Goal: Feedback & Contribution: Leave review/rating

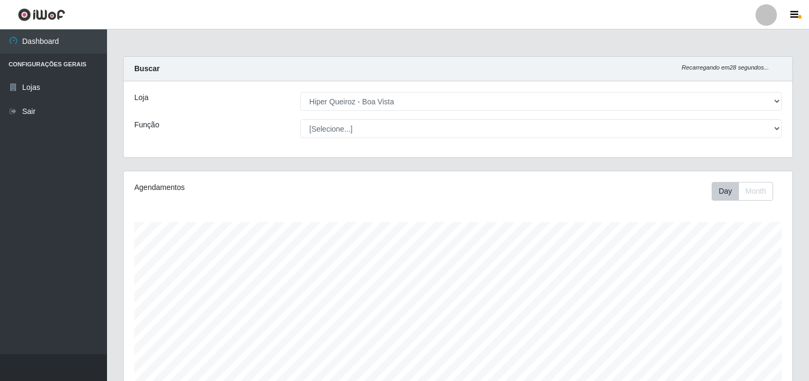
select select "514"
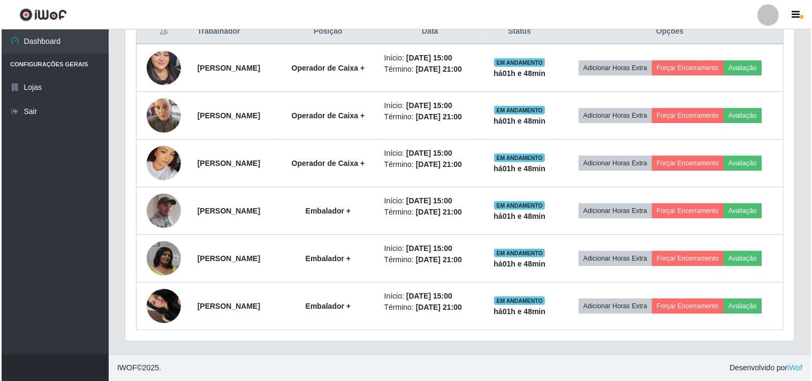
scroll to position [222, 669]
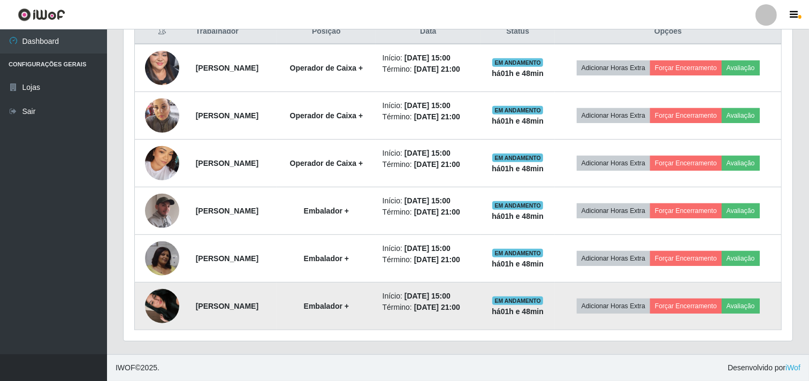
click at [157, 303] on img at bounding box center [162, 306] width 34 height 61
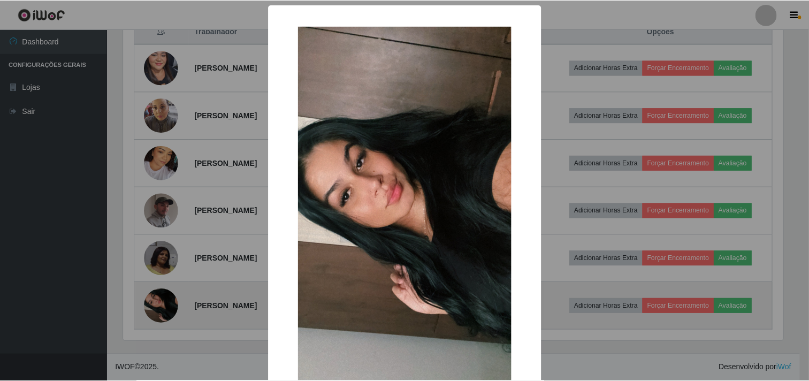
scroll to position [222, 662]
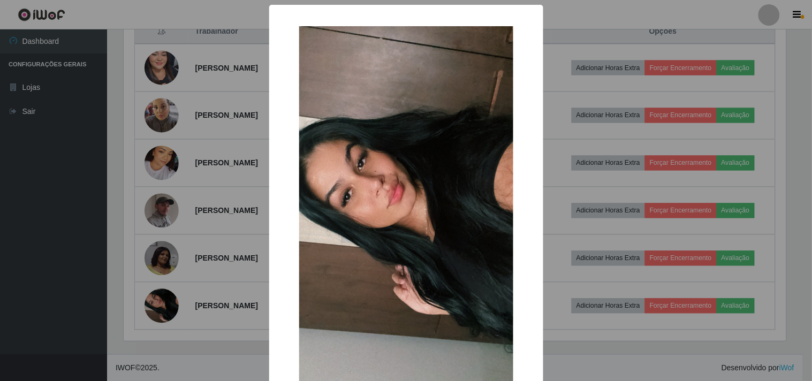
drag, startPoint x: 70, startPoint y: 285, endPoint x: 58, endPoint y: 318, distance: 35.9
click at [67, 295] on div "× OK Cancel" at bounding box center [406, 190] width 812 height 381
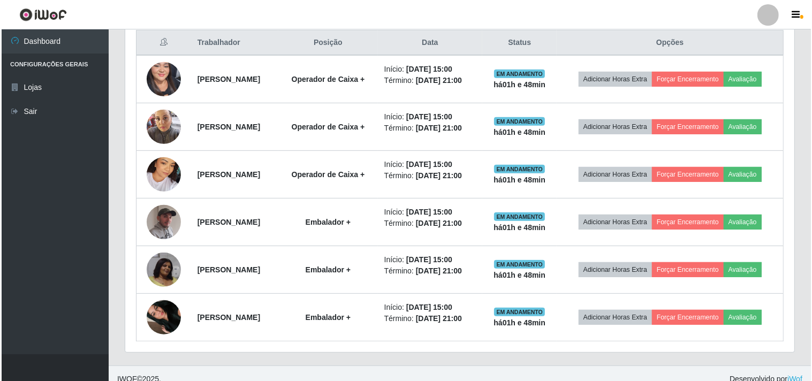
scroll to position [473, 0]
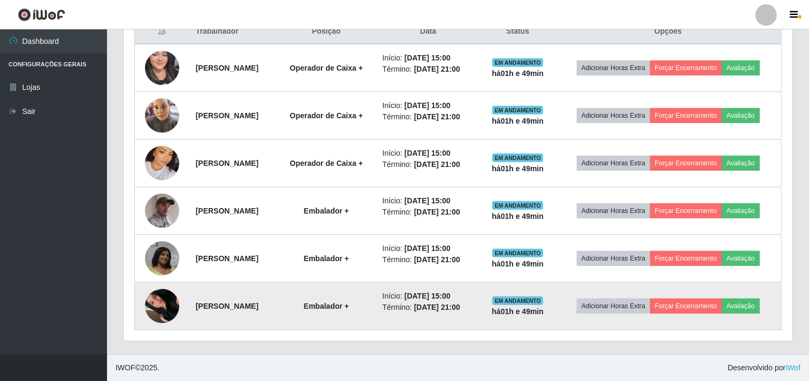
click at [145, 293] on img at bounding box center [162, 306] width 34 height 61
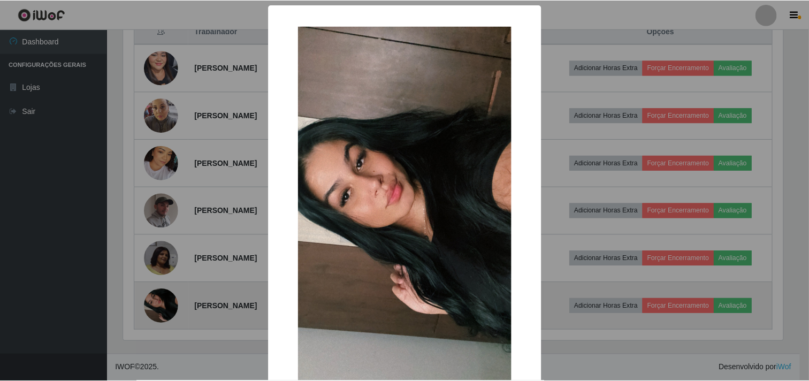
scroll to position [222, 662]
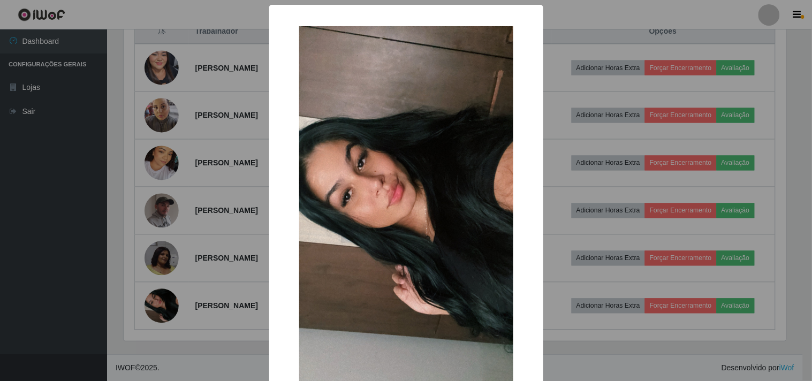
click at [64, 251] on div "× OK Cancel" at bounding box center [406, 190] width 812 height 381
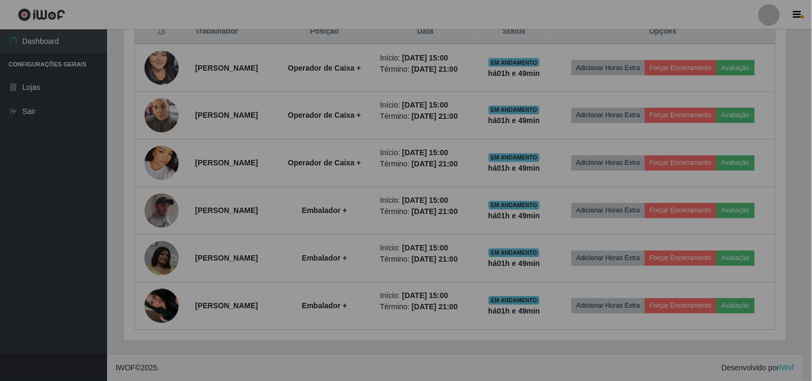
scroll to position [222, 669]
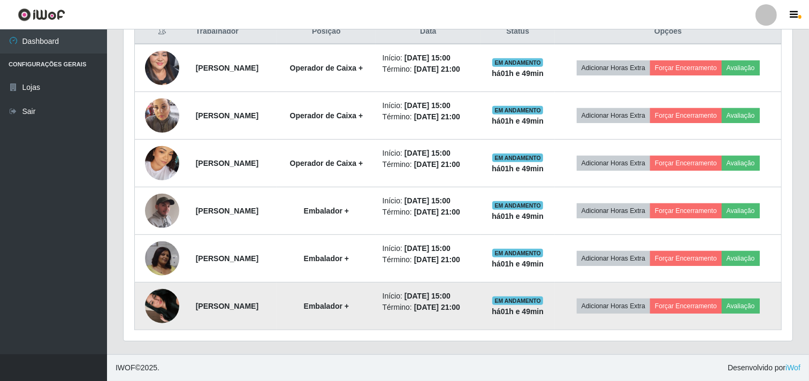
click at [150, 300] on img at bounding box center [162, 306] width 34 height 61
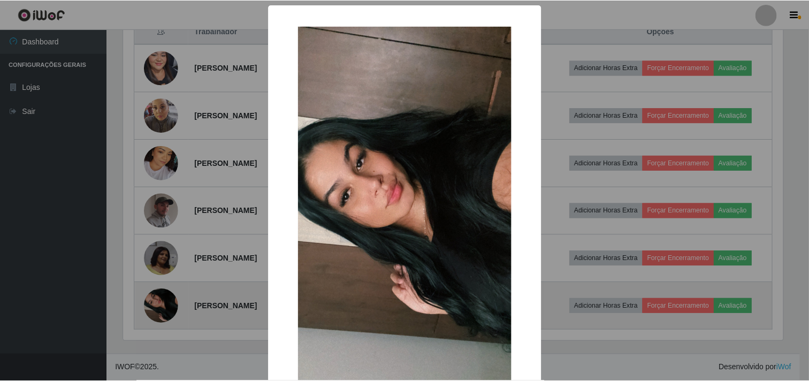
scroll to position [222, 662]
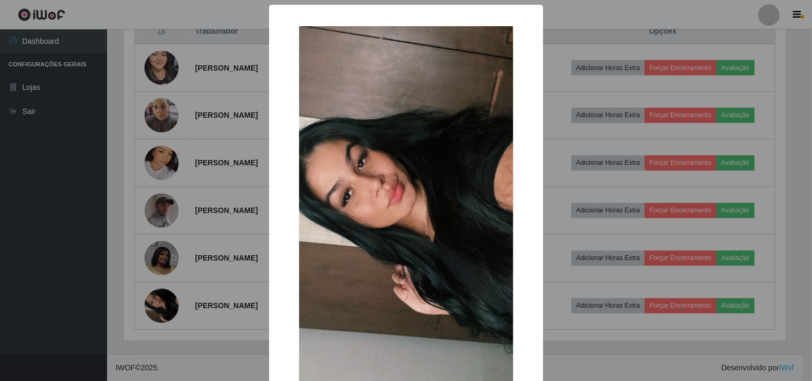
click at [18, 297] on div "× OK Cancel" at bounding box center [406, 190] width 812 height 381
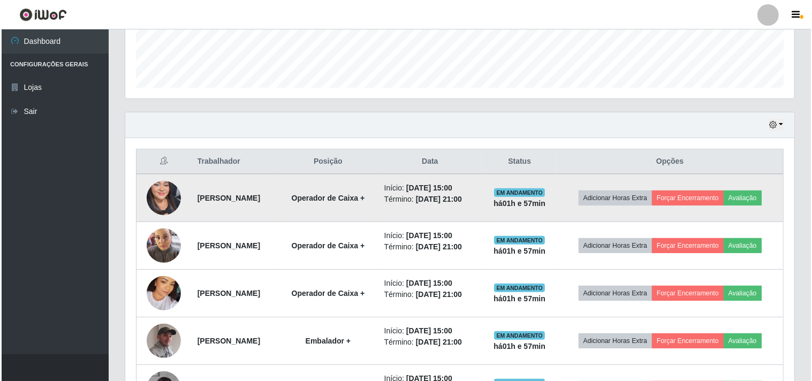
scroll to position [473, 0]
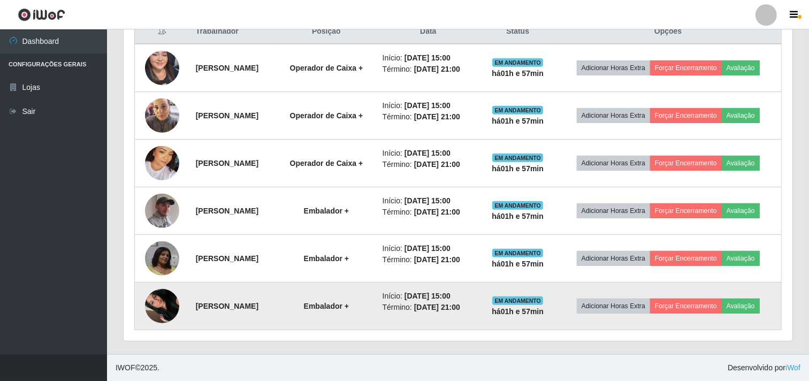
click at [157, 303] on img at bounding box center [162, 306] width 34 height 61
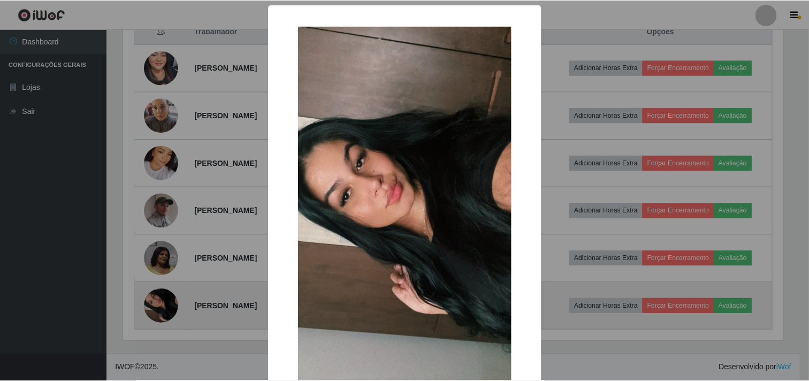
scroll to position [222, 662]
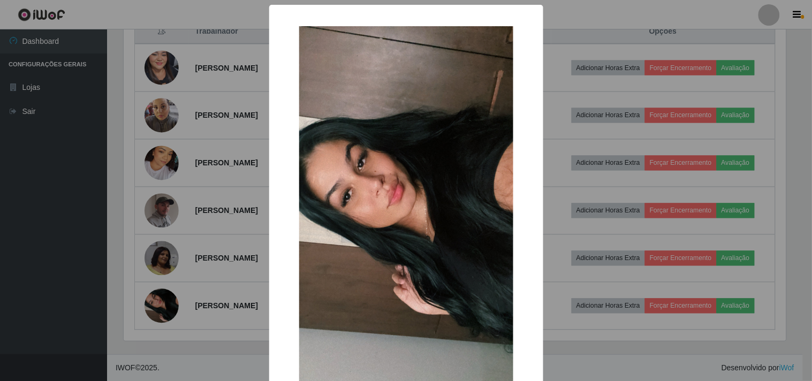
click at [157, 269] on div "× OK Cancel" at bounding box center [406, 190] width 812 height 381
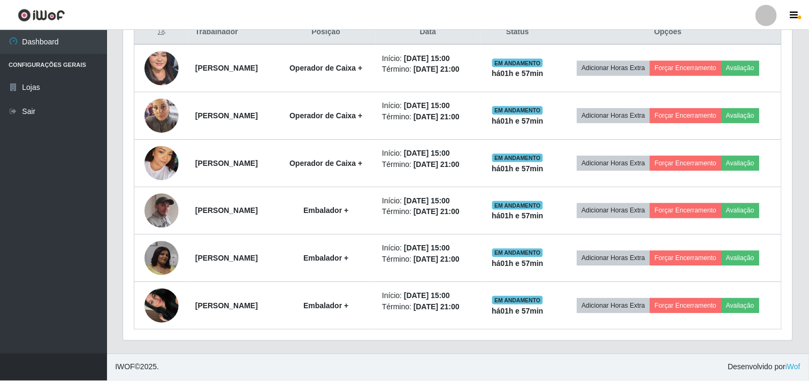
scroll to position [222, 669]
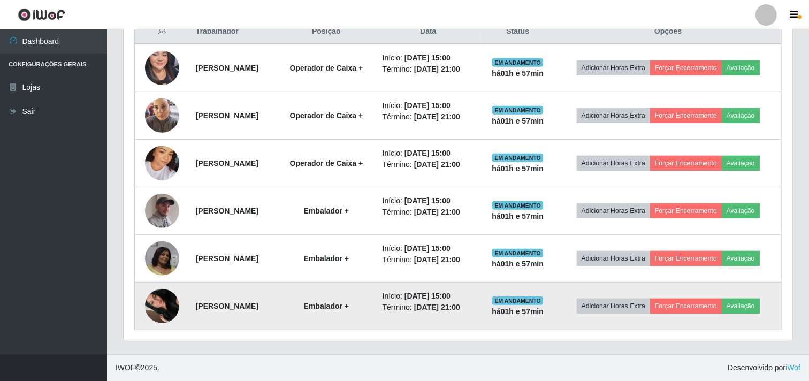
click at [157, 300] on img at bounding box center [162, 306] width 34 height 61
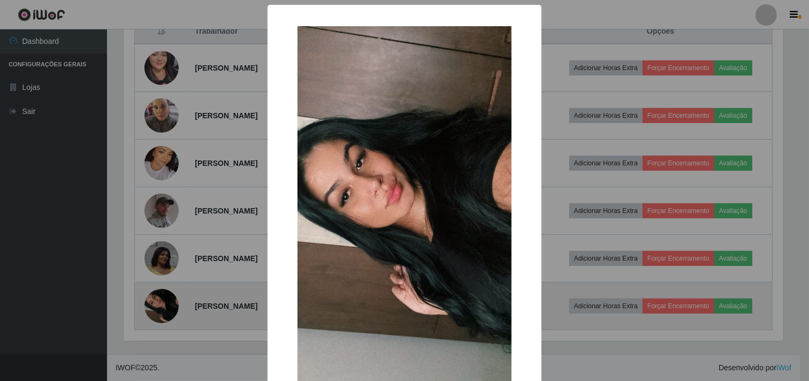
scroll to position [222, 662]
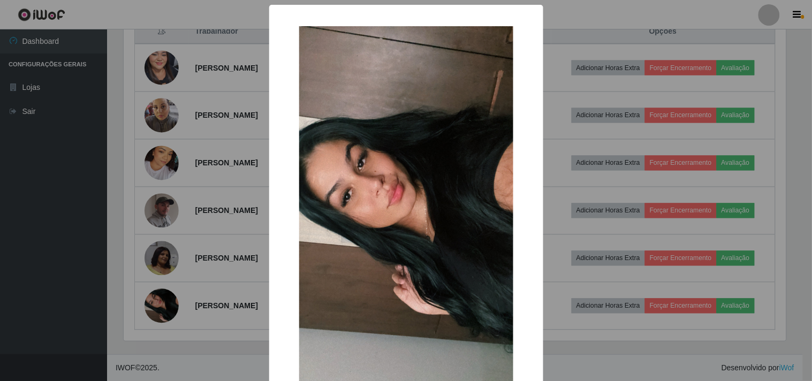
click at [138, 332] on div "× OK Cancel" at bounding box center [406, 190] width 812 height 381
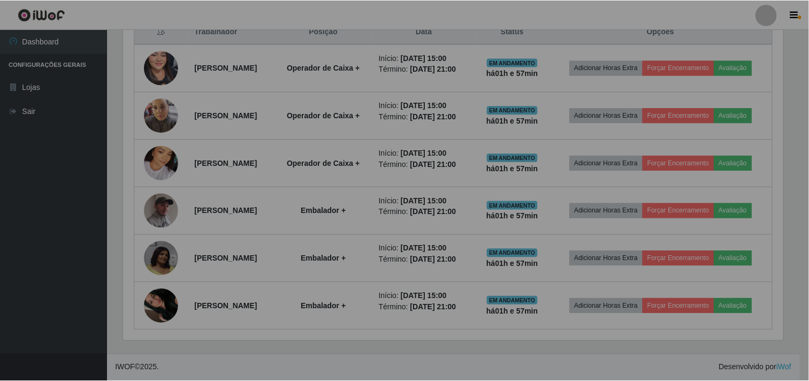
scroll to position [222, 669]
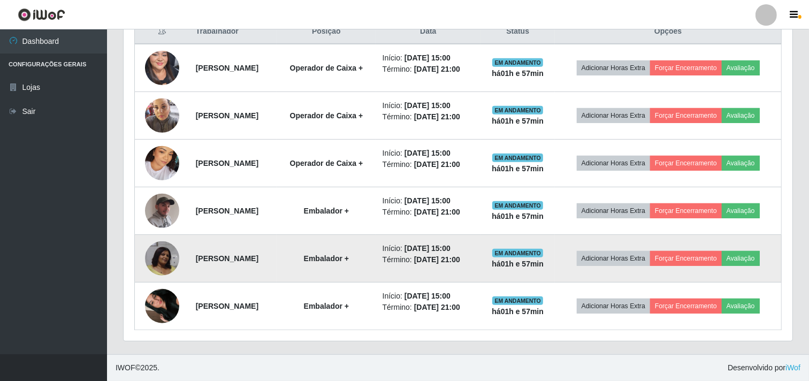
click at [161, 255] on img at bounding box center [162, 258] width 34 height 34
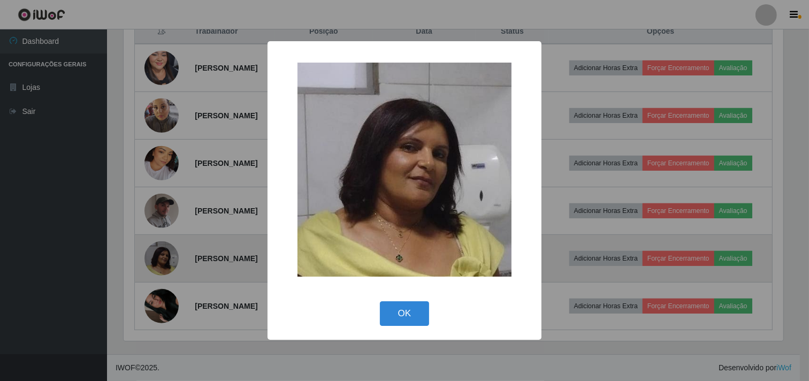
scroll to position [222, 662]
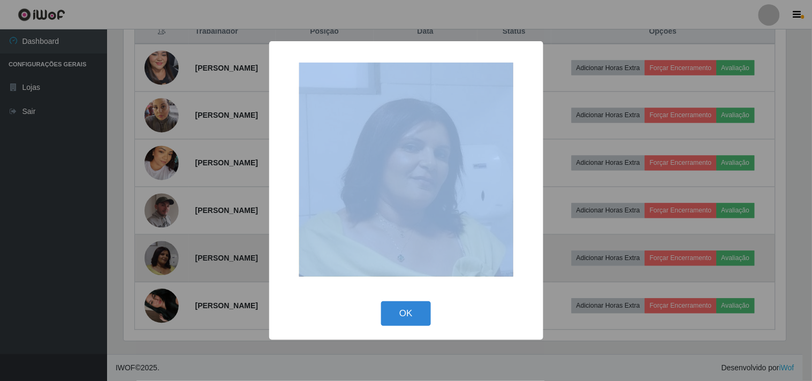
click at [161, 255] on div "× OK Cancel" at bounding box center [406, 190] width 812 height 381
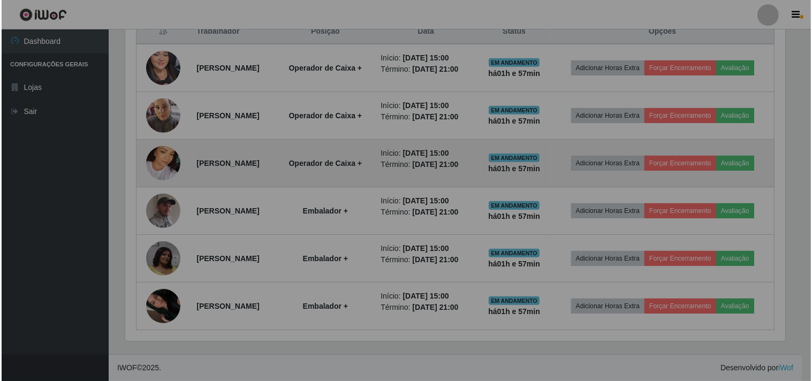
scroll to position [222, 669]
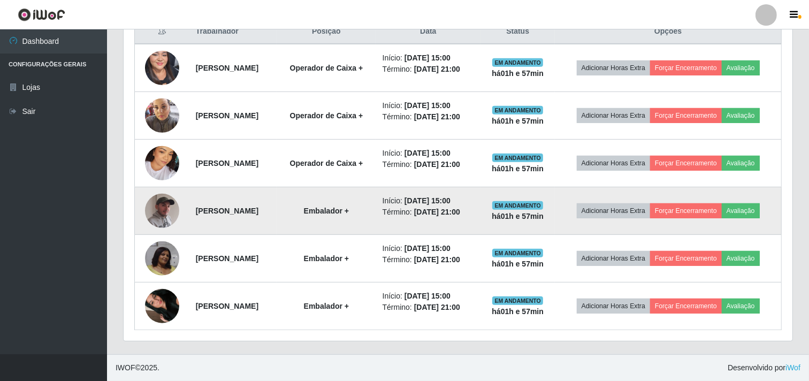
click at [164, 203] on img at bounding box center [162, 210] width 34 height 43
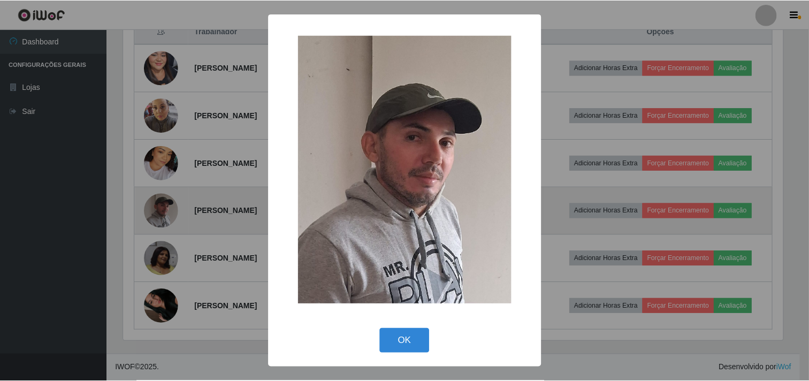
scroll to position [222, 662]
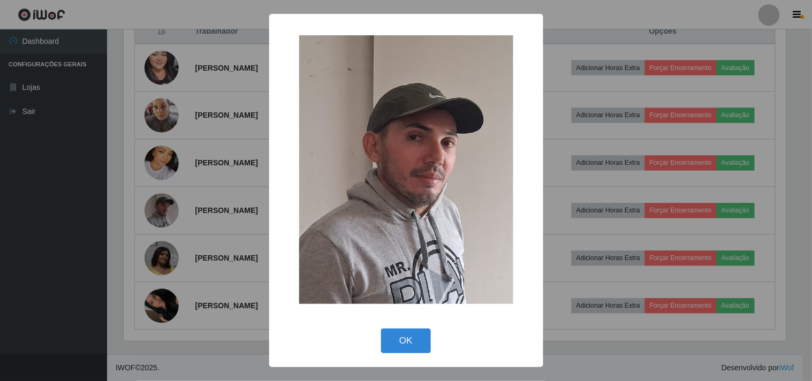
click at [164, 202] on div "× OK Cancel" at bounding box center [406, 190] width 812 height 381
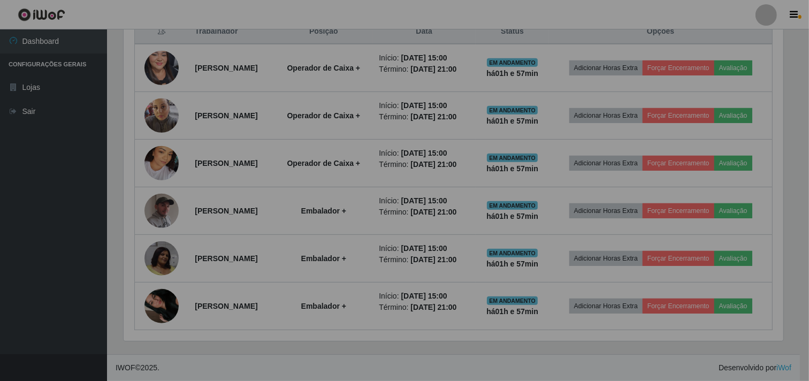
scroll to position [222, 669]
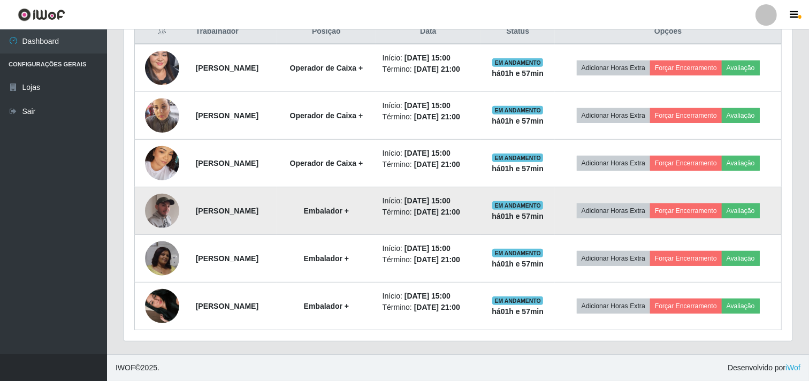
click at [162, 189] on img at bounding box center [162, 210] width 34 height 43
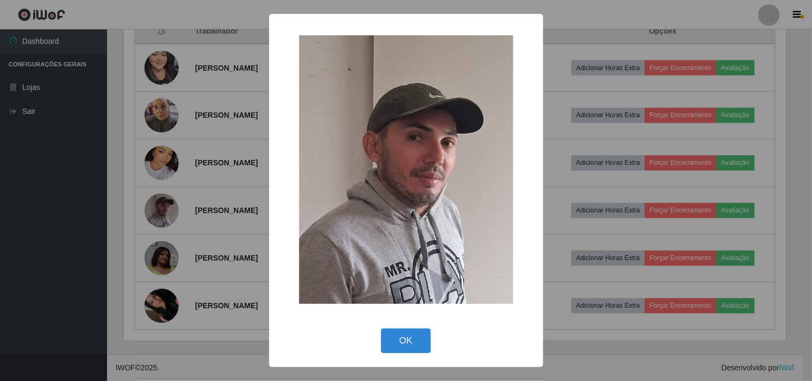
click at [140, 185] on div "× OK Cancel" at bounding box center [406, 190] width 812 height 381
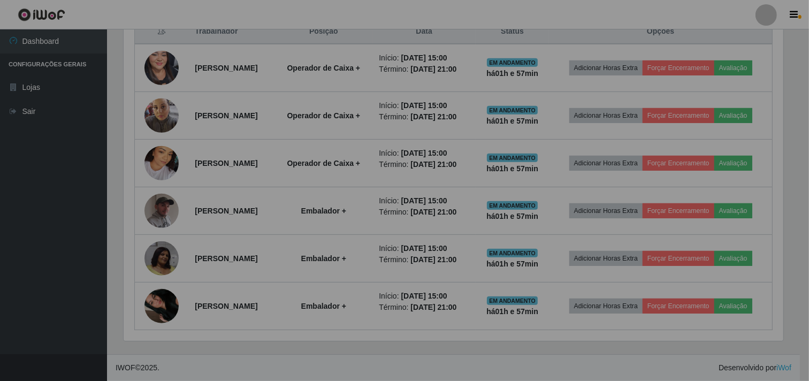
scroll to position [222, 669]
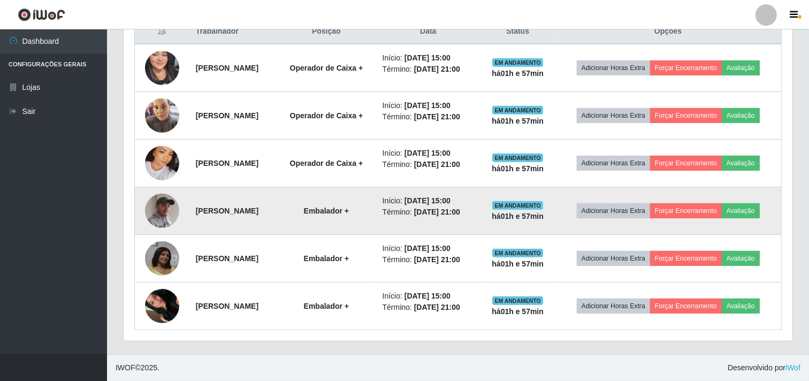
click at [152, 191] on img at bounding box center [162, 210] width 34 height 43
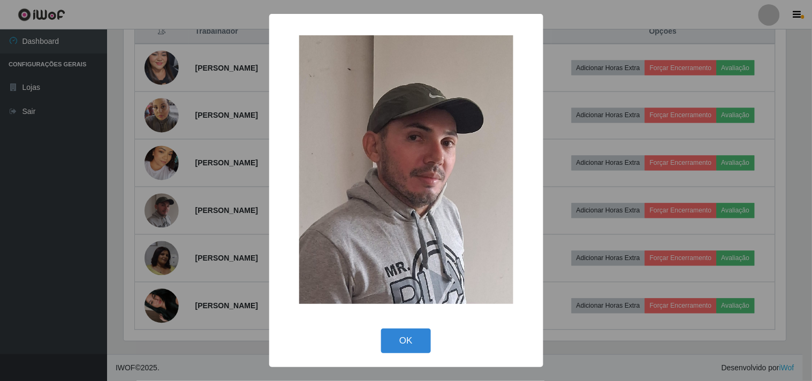
click at [181, 177] on div "× OK Cancel" at bounding box center [406, 190] width 812 height 381
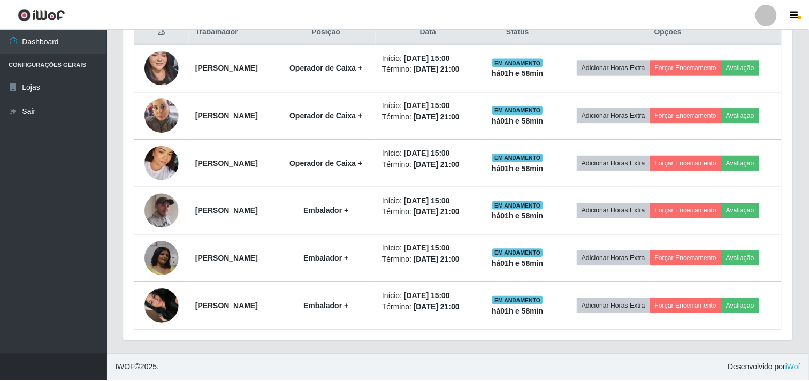
scroll to position [222, 669]
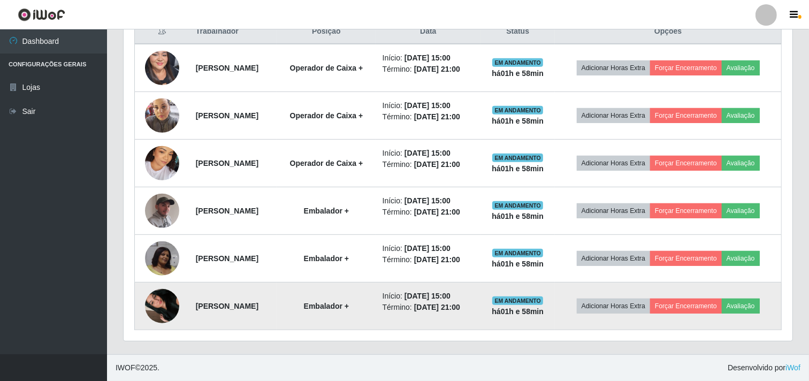
click at [166, 292] on img at bounding box center [162, 306] width 34 height 61
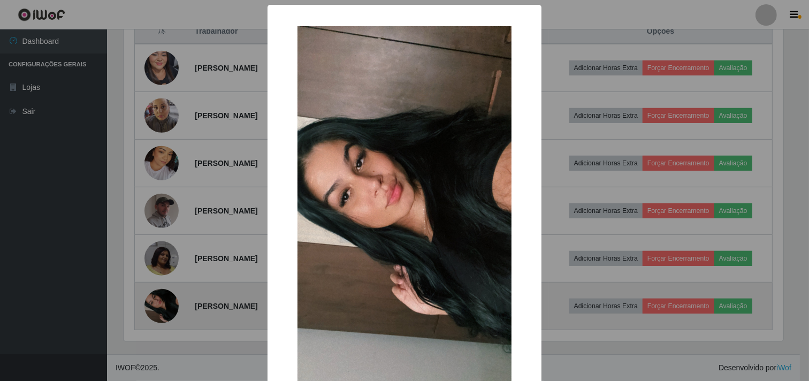
scroll to position [222, 662]
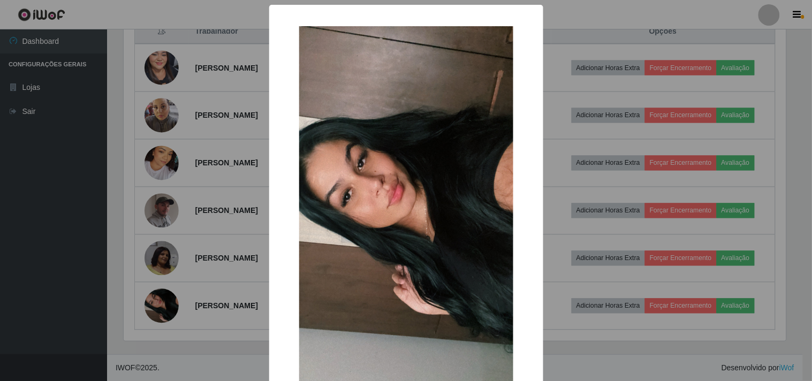
click at [172, 285] on div "× OK Cancel" at bounding box center [406, 190] width 812 height 381
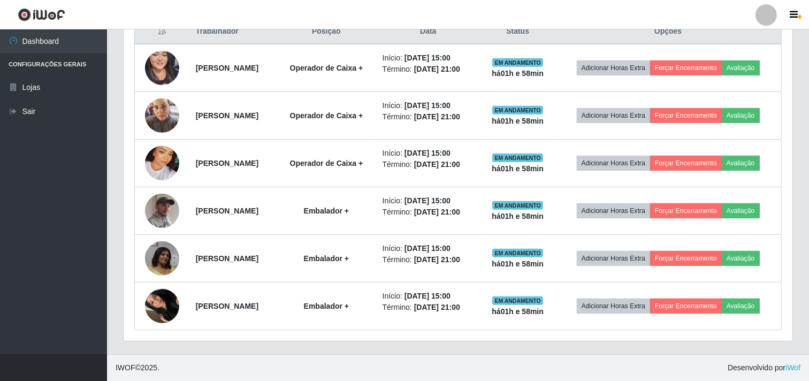
scroll to position [222, 669]
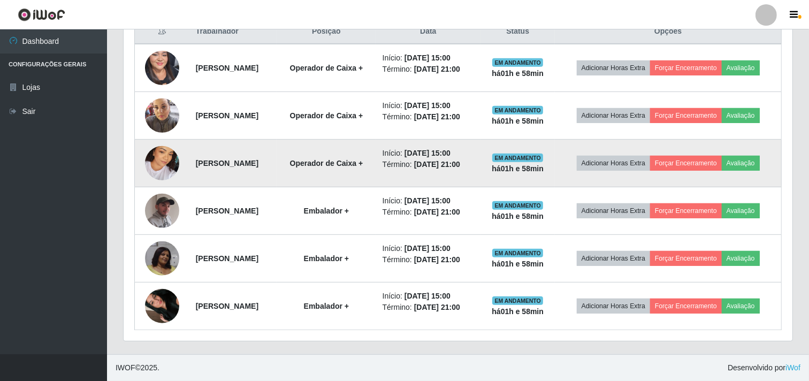
click at [149, 133] on img at bounding box center [162, 163] width 34 height 61
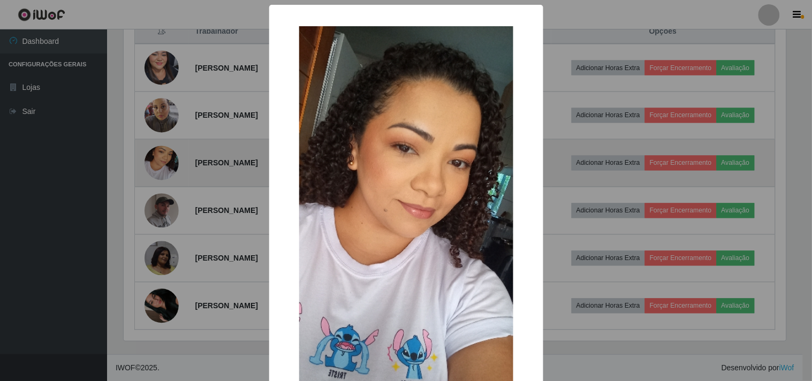
click at [149, 127] on div "× OK Cancel" at bounding box center [406, 190] width 812 height 381
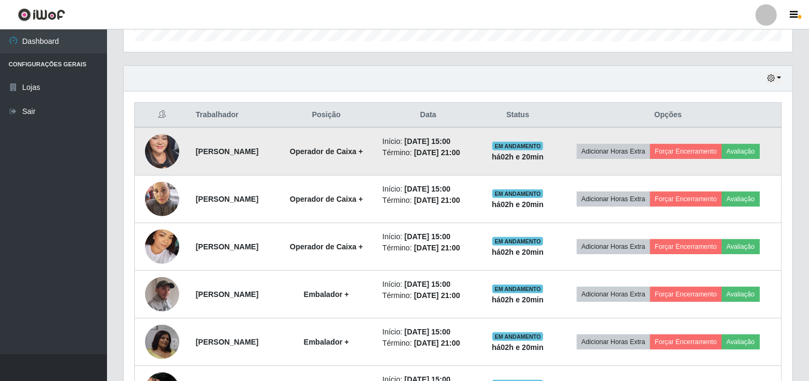
scroll to position [414, 0]
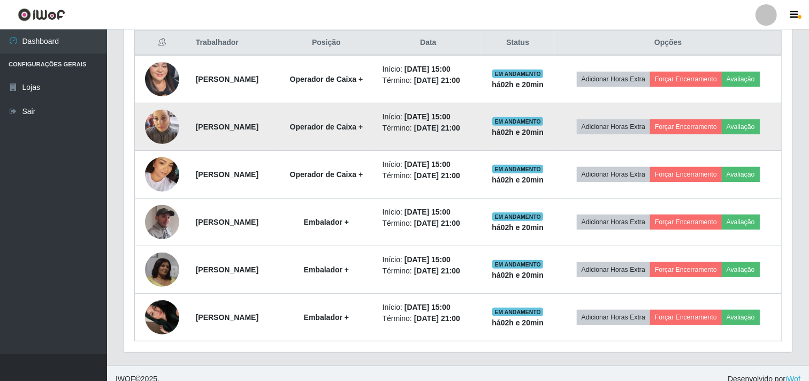
click at [153, 138] on img at bounding box center [162, 126] width 34 height 45
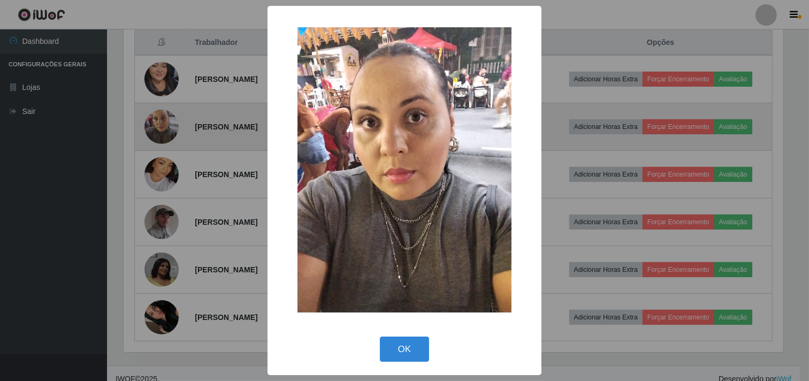
scroll to position [222, 662]
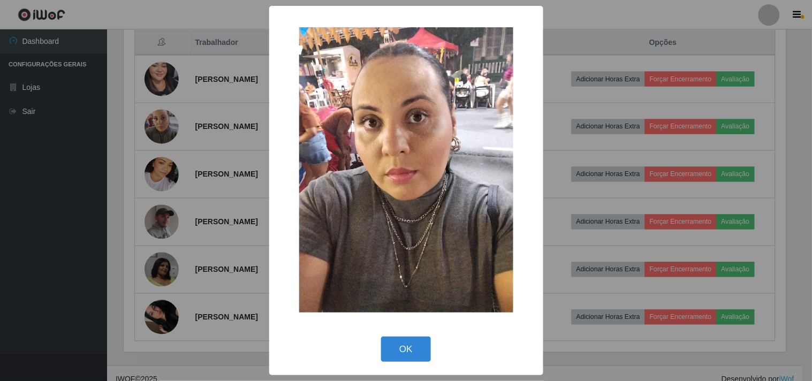
click at [154, 138] on div "× OK Cancel" at bounding box center [406, 190] width 812 height 381
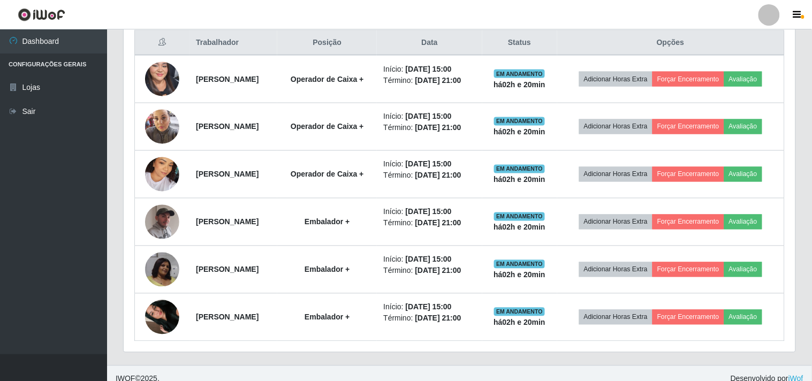
scroll to position [222, 669]
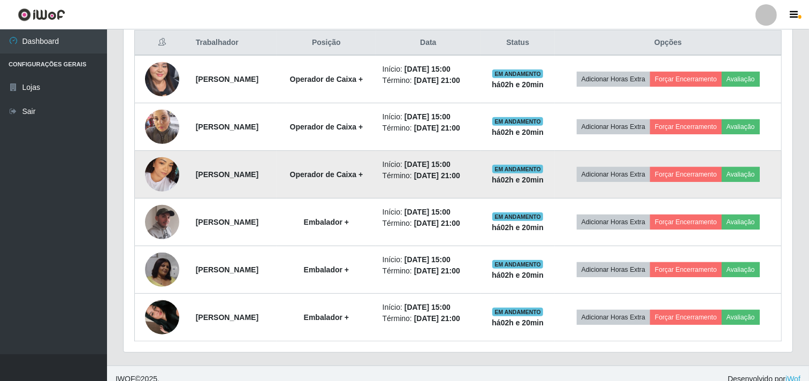
click at [151, 185] on img at bounding box center [162, 174] width 34 height 61
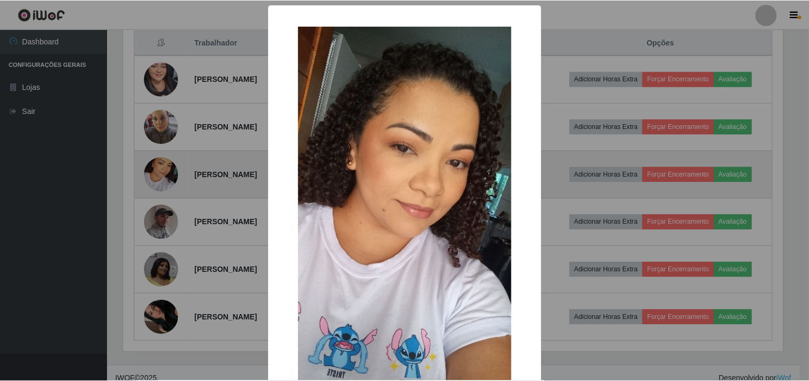
scroll to position [222, 662]
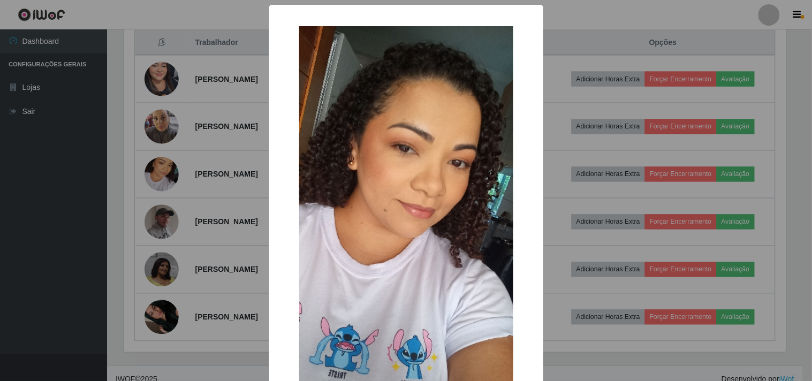
click at [151, 184] on div "× OK Cancel" at bounding box center [406, 190] width 812 height 381
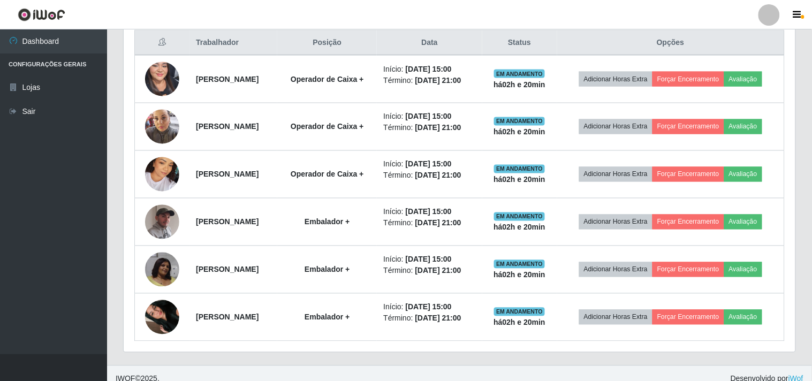
scroll to position [222, 669]
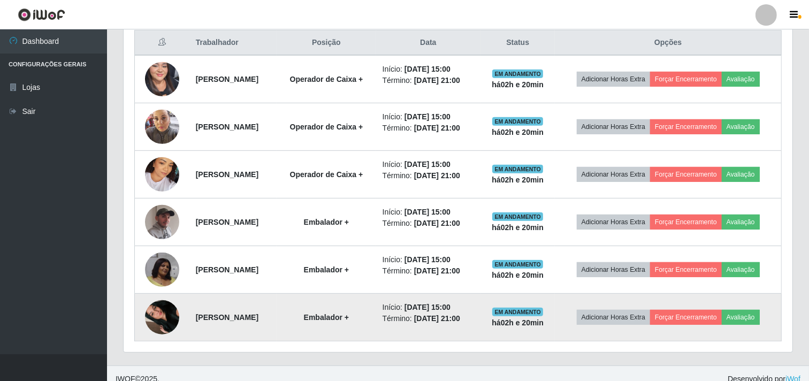
click at [156, 348] on img at bounding box center [162, 317] width 34 height 61
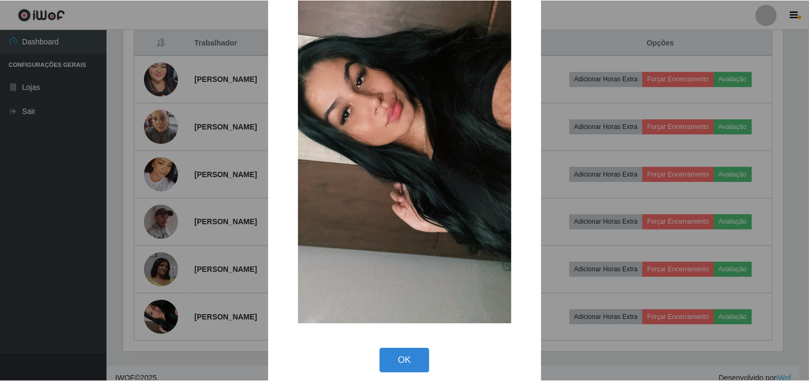
scroll to position [93, 0]
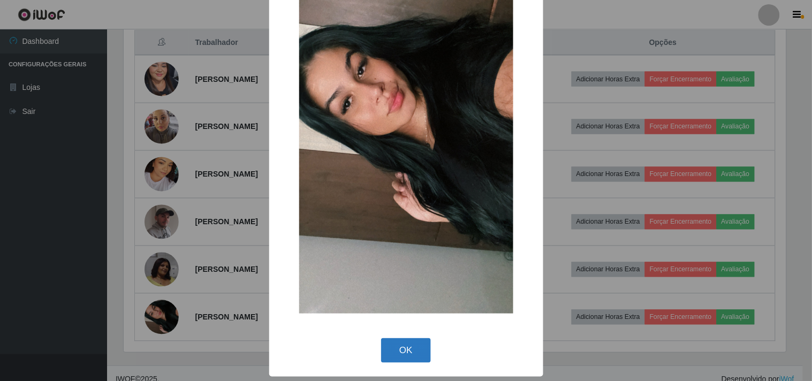
click at [408, 352] on button "OK" at bounding box center [406, 350] width 50 height 25
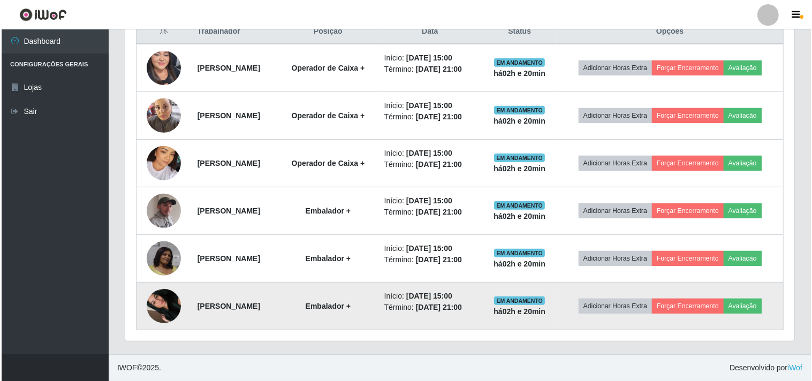
scroll to position [473, 0]
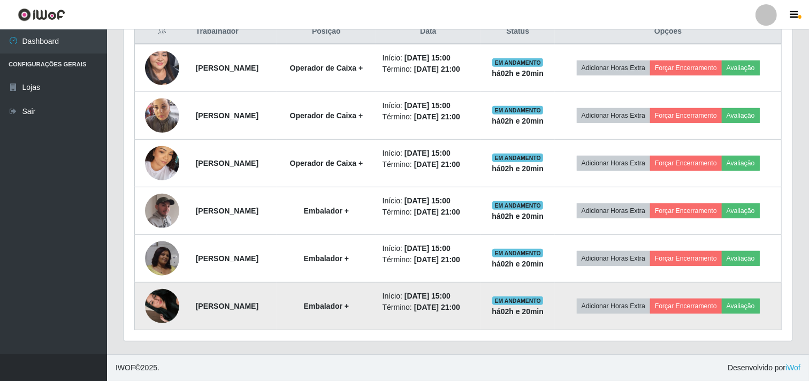
click at [151, 295] on img at bounding box center [162, 306] width 34 height 61
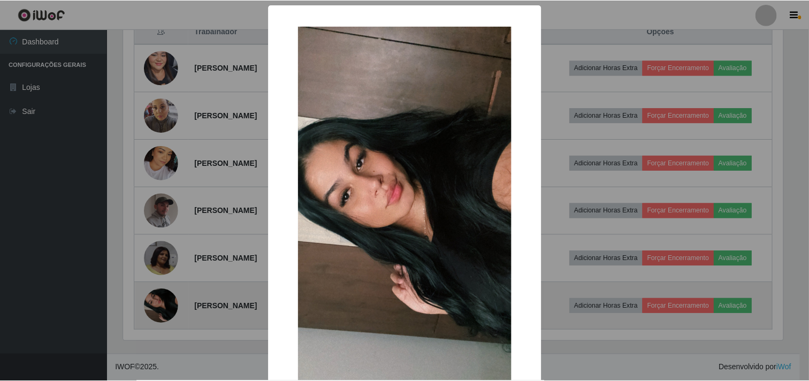
scroll to position [222, 662]
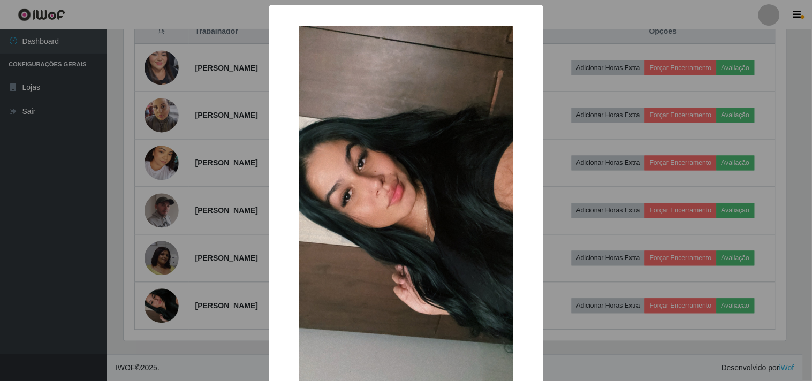
click at [151, 296] on div "× OK Cancel" at bounding box center [406, 190] width 812 height 381
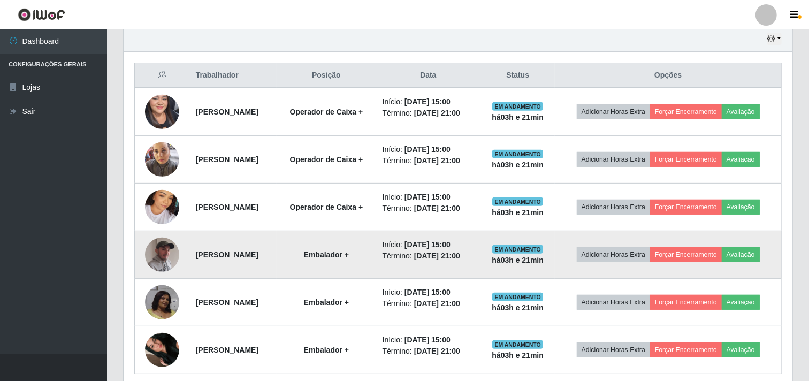
scroll to position [473, 0]
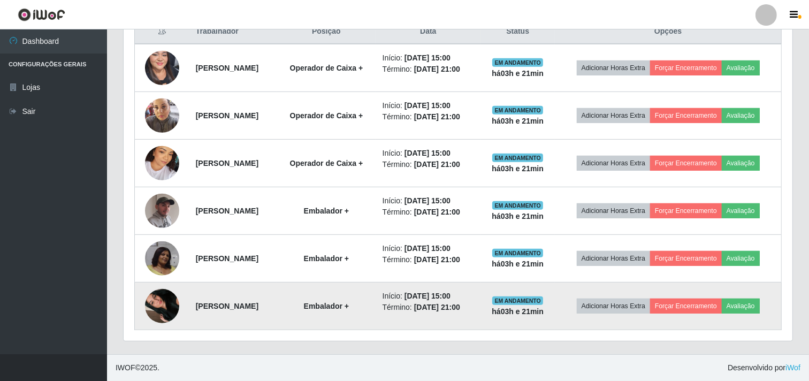
click at [163, 301] on img at bounding box center [162, 306] width 34 height 61
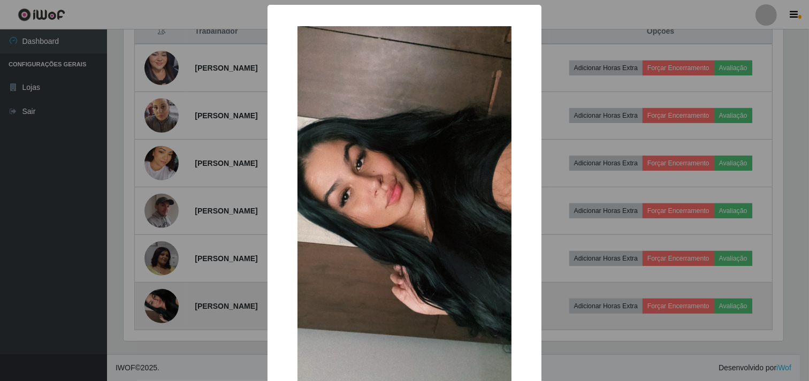
scroll to position [222, 662]
click at [163, 301] on div "× OK Cancel" at bounding box center [406, 190] width 812 height 381
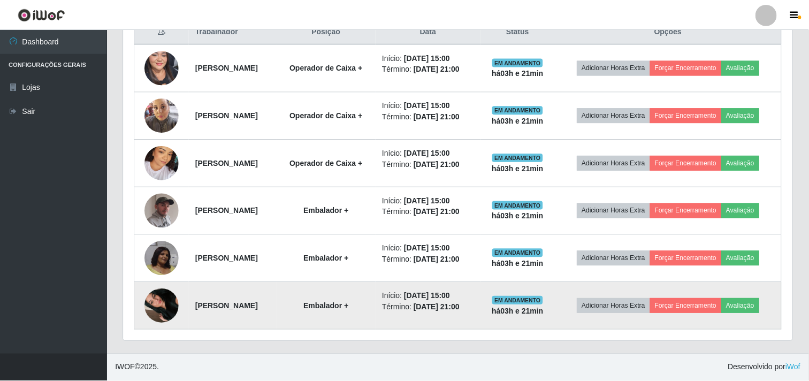
scroll to position [222, 669]
click at [163, 301] on img at bounding box center [162, 306] width 34 height 61
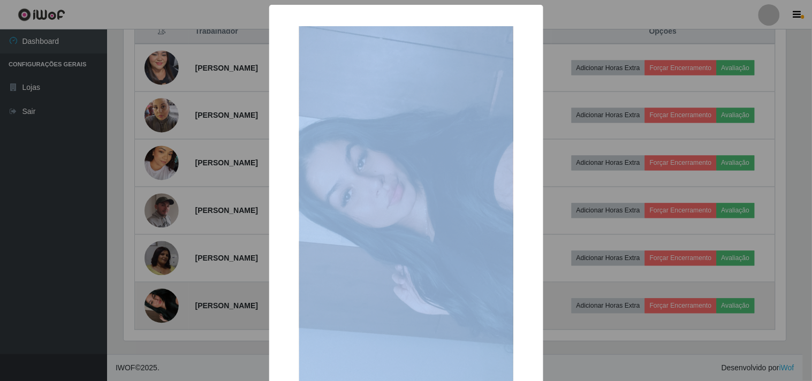
click at [163, 301] on div "× OK Cancel" at bounding box center [406, 190] width 812 height 381
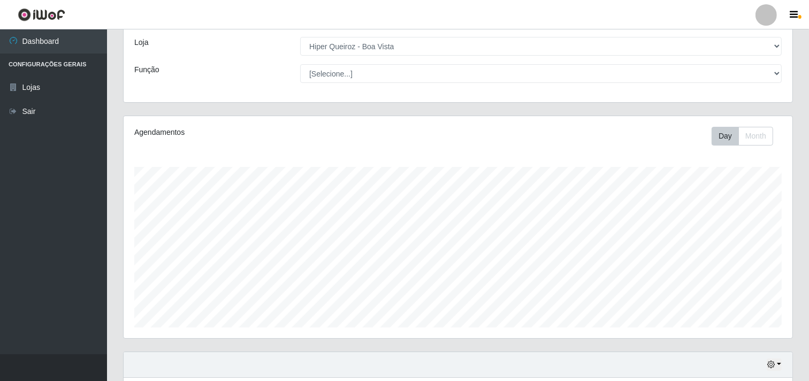
scroll to position [0, 0]
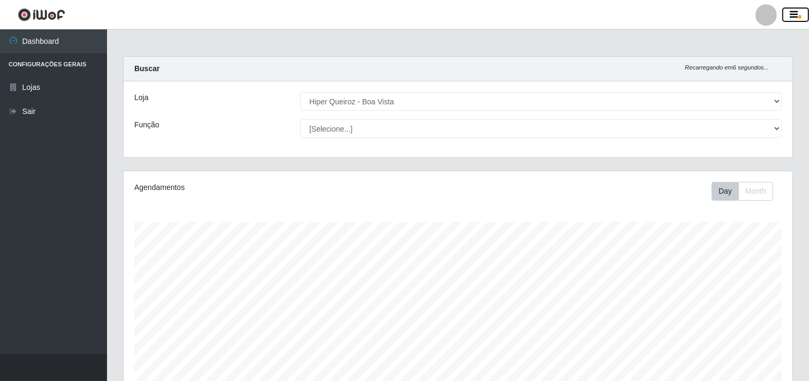
click at [802, 19] on button "button" at bounding box center [795, 14] width 27 height 15
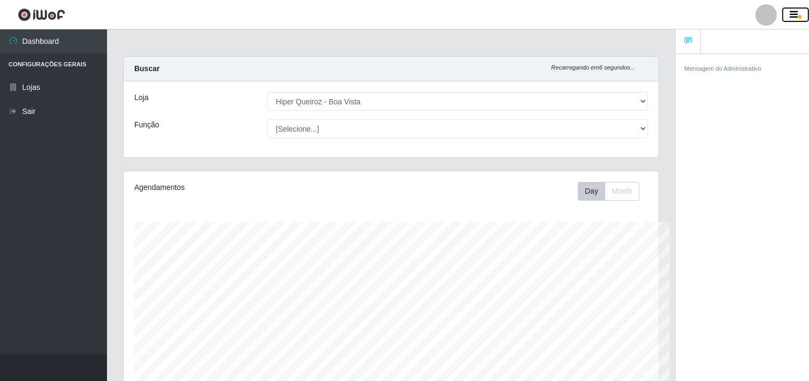
scroll to position [222, 535]
click at [802, 19] on button "button" at bounding box center [795, 14] width 27 height 15
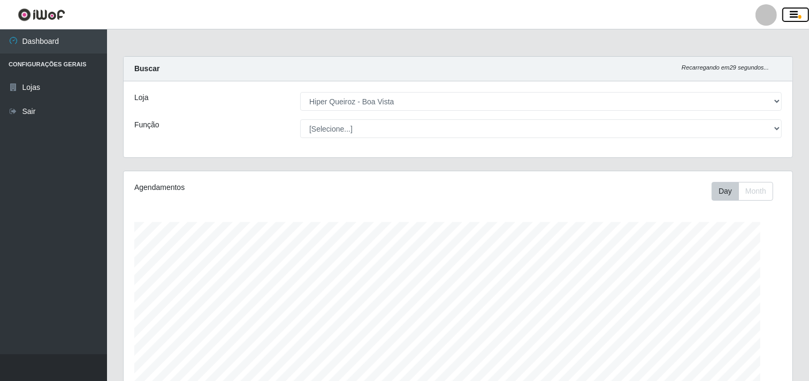
scroll to position [534871, 534425]
click at [795, 20] on button "button" at bounding box center [795, 14] width 27 height 15
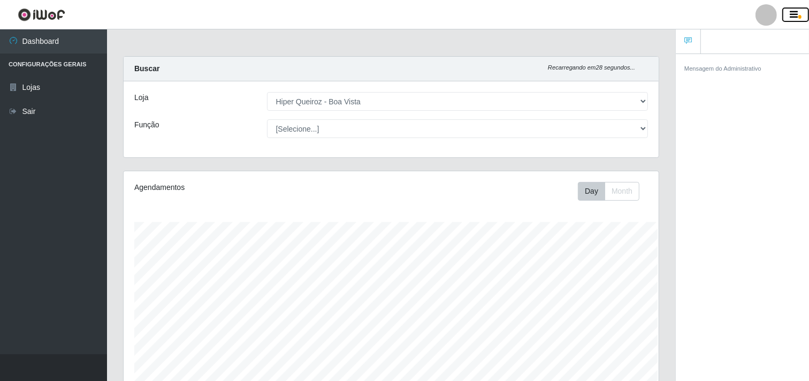
scroll to position [222, 535]
click at [806, 4] on header "Perfil Alterar Senha Sair" at bounding box center [404, 14] width 809 height 29
click at [797, 7] on button "button" at bounding box center [795, 14] width 27 height 15
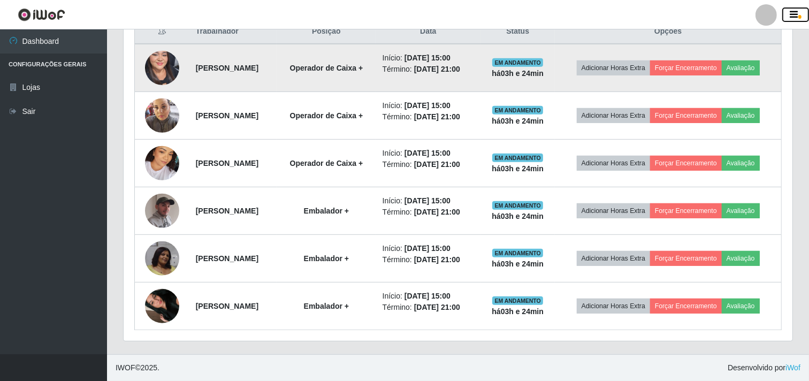
scroll to position [473, 0]
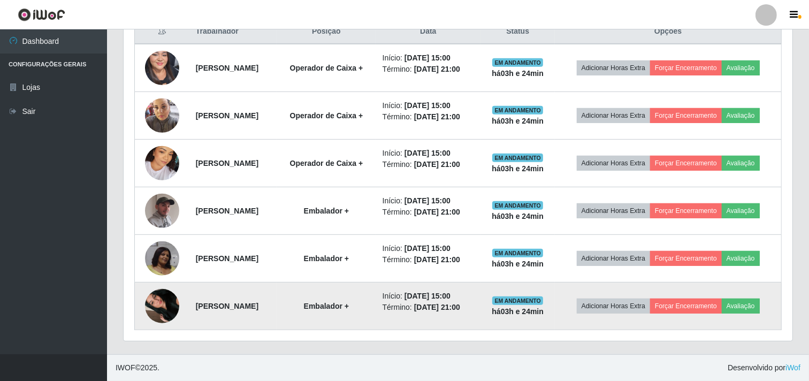
click at [159, 298] on img at bounding box center [162, 306] width 34 height 61
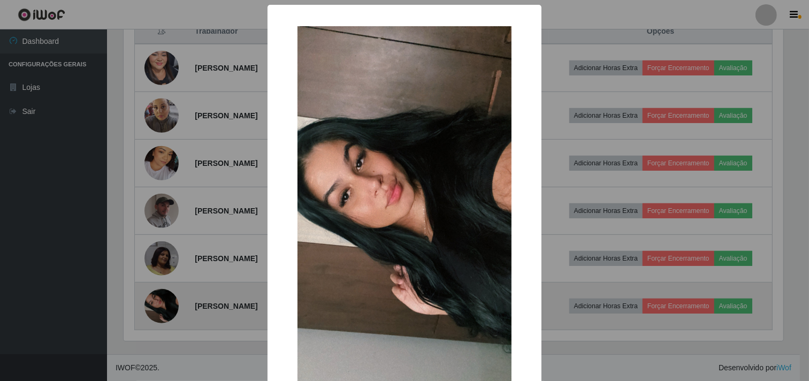
scroll to position [222, 662]
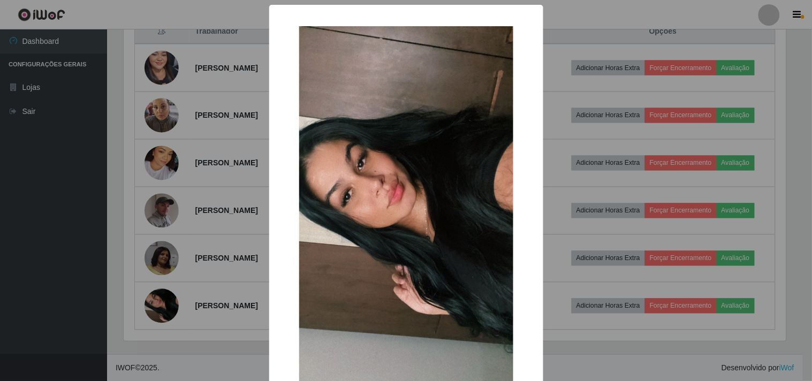
click at [352, 157] on img at bounding box center [406, 216] width 214 height 380
click at [50, 218] on div "× OK Cancel" at bounding box center [406, 190] width 812 height 381
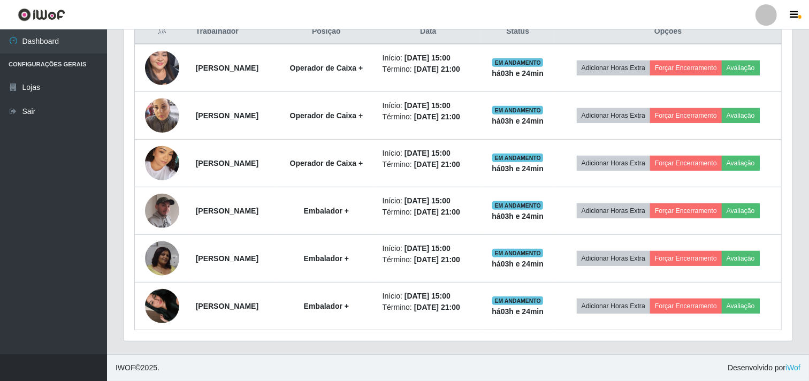
scroll to position [222, 669]
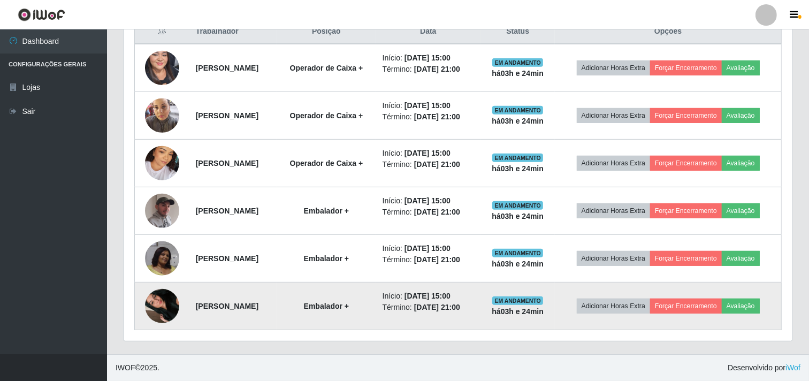
click at [166, 294] on img at bounding box center [162, 306] width 34 height 61
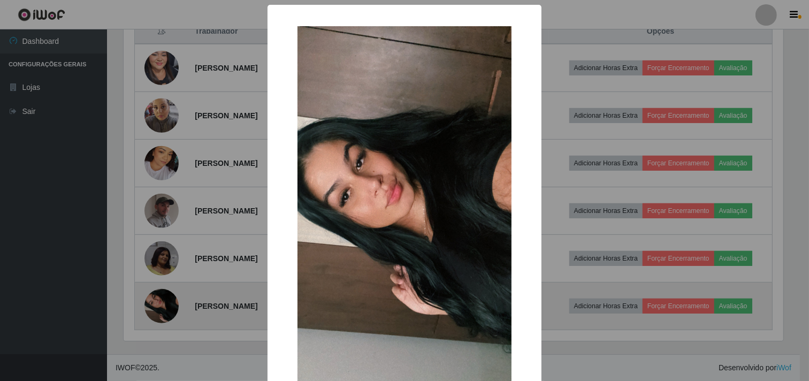
scroll to position [222, 662]
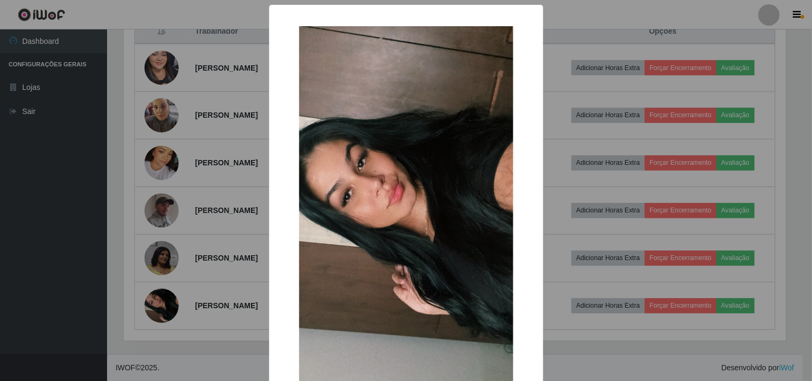
click at [161, 296] on div "× OK Cancel" at bounding box center [406, 190] width 812 height 381
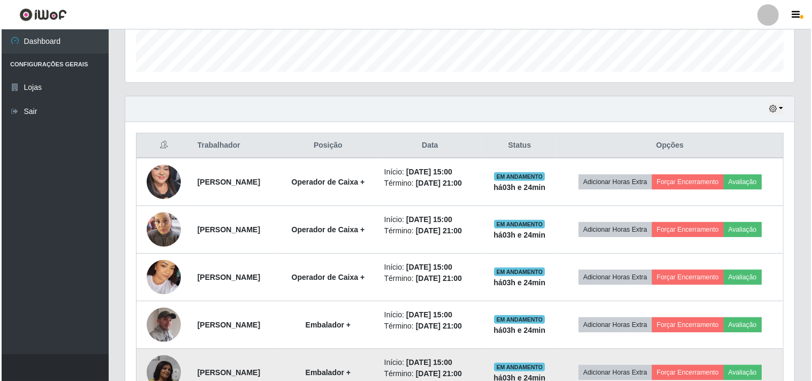
scroll to position [295, 0]
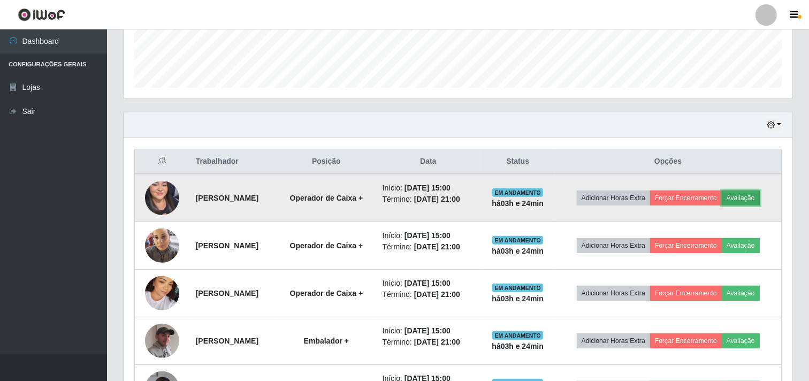
click at [722, 205] on button "Avaliação" at bounding box center [741, 197] width 38 height 15
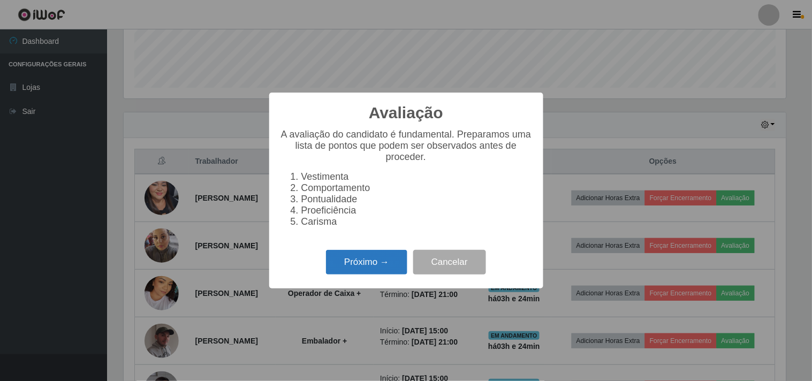
click at [391, 262] on button "Próximo →" at bounding box center [366, 262] width 81 height 25
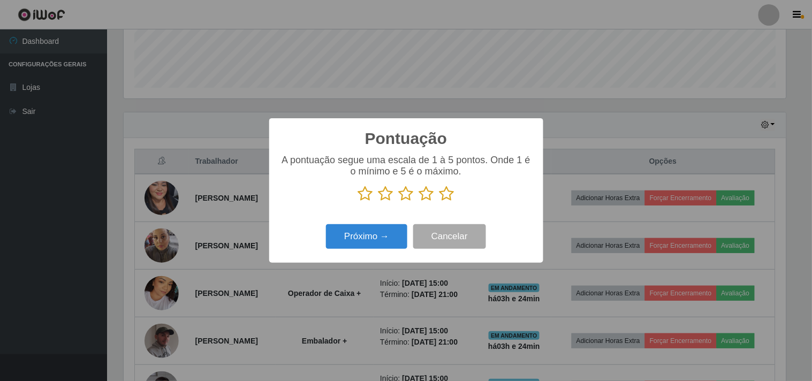
click at [448, 184] on div "A pontuação segue uma escala de 1 à 5 pontos. Onde 1 é o mínimo e 5 é o máximo." at bounding box center [406, 178] width 253 height 47
click at [441, 203] on div "A pontuação segue uma escala de 1 à 5 pontos. Onde 1 é o mínimo e 5 é o máximo." at bounding box center [406, 183] width 253 height 56
drag, startPoint x: 447, startPoint y: 200, endPoint x: 402, endPoint y: 218, distance: 47.8
click at [447, 200] on icon at bounding box center [446, 194] width 15 height 16
click at [439, 202] on input "radio" at bounding box center [439, 202] width 0 height 0
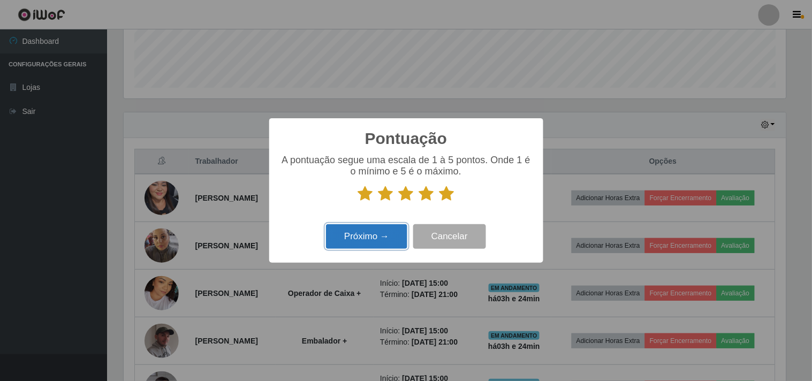
click at [371, 243] on button "Próximo →" at bounding box center [366, 236] width 81 height 25
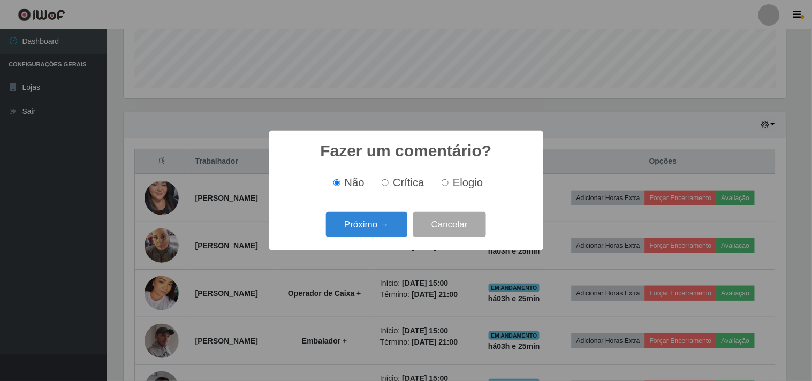
click at [446, 182] on input "Elogio" at bounding box center [444, 182] width 7 height 7
radio input "true"
click at [378, 229] on button "Próximo →" at bounding box center [366, 224] width 81 height 25
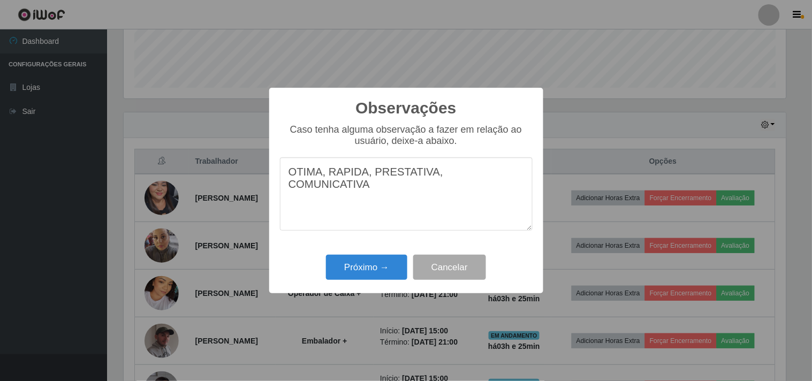
type textarea "OTIMA, RAPIDA, PRESTATIVA, COMUNICATIVA"
click at [349, 253] on div "Observações × Caso tenha alguma observação a fazer em relação ao usuário, deixe…" at bounding box center [406, 191] width 274 height 206
click at [349, 268] on button "Próximo →" at bounding box center [366, 267] width 81 height 25
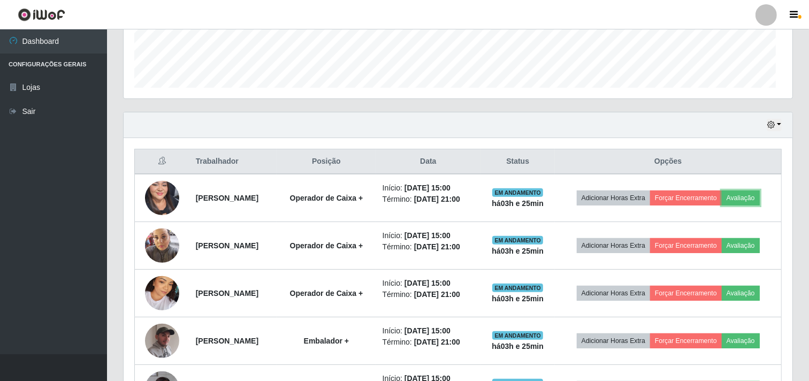
scroll to position [222, 669]
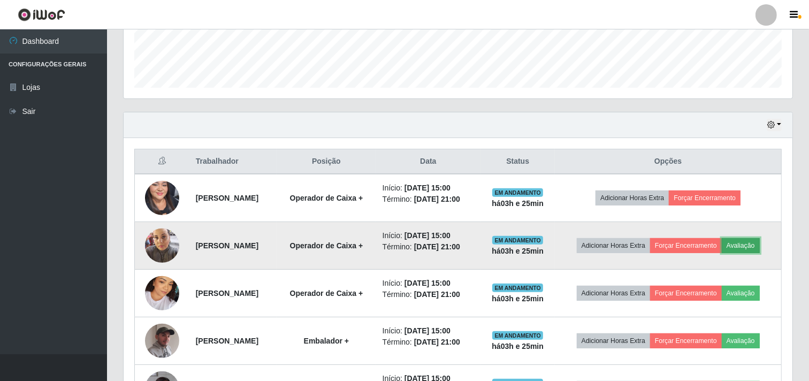
click at [722, 253] on button "Avaliação" at bounding box center [741, 245] width 38 height 15
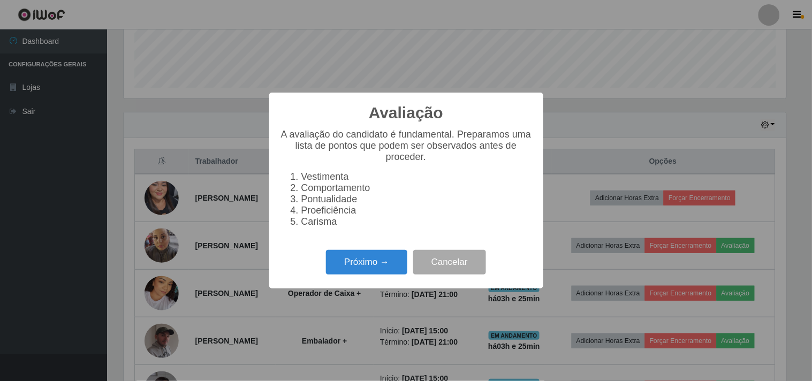
click at [393, 253] on div "Próximo → Cancelar" at bounding box center [406, 262] width 253 height 31
click at [451, 260] on button "Cancelar" at bounding box center [449, 262] width 73 height 25
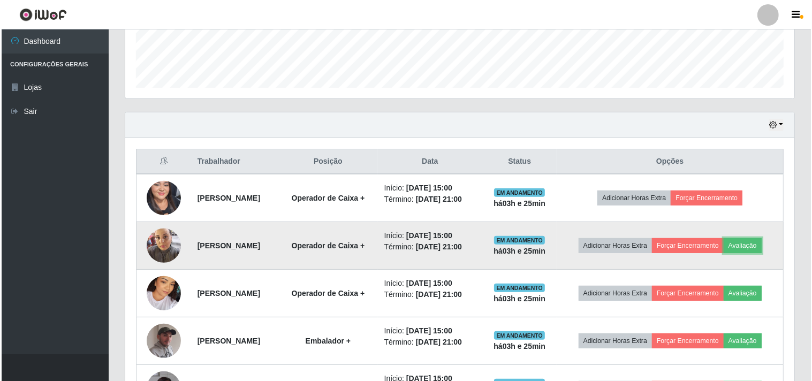
scroll to position [354, 0]
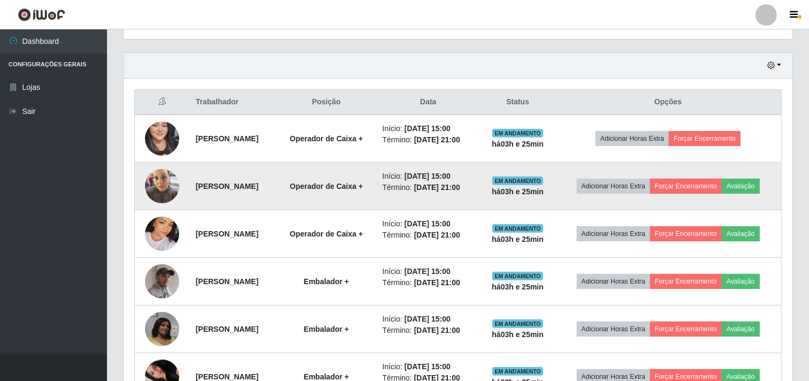
click at [154, 195] on img at bounding box center [162, 185] width 34 height 45
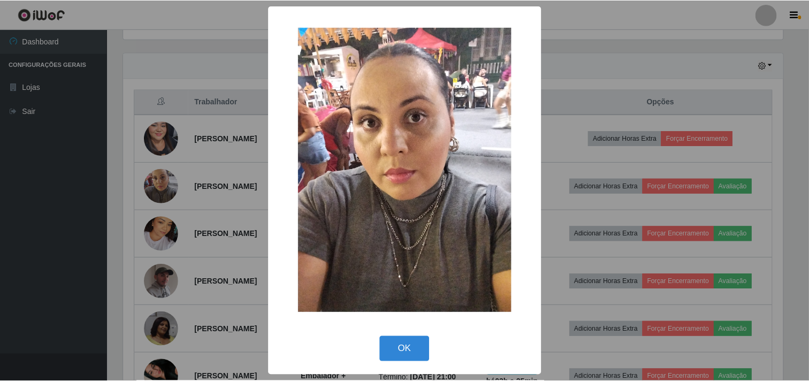
scroll to position [222, 662]
click at [158, 199] on div "× OK Cancel" at bounding box center [406, 190] width 812 height 381
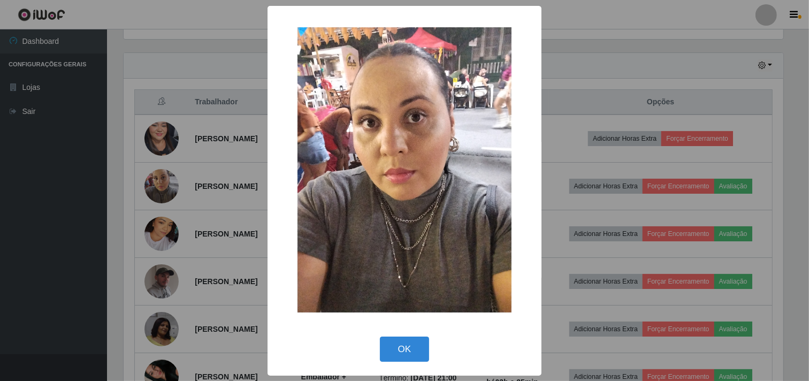
scroll to position [222, 669]
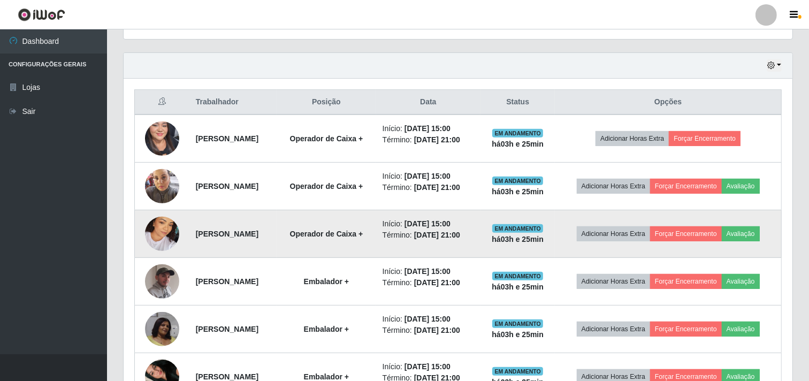
click at [150, 264] on img at bounding box center [162, 233] width 34 height 61
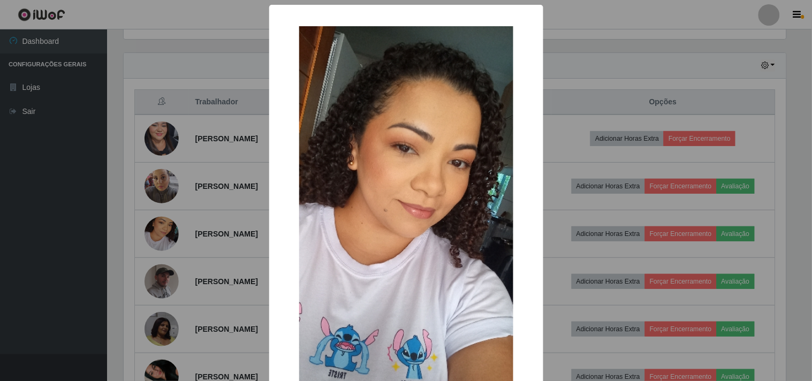
click at [151, 260] on div "× OK Cancel" at bounding box center [406, 190] width 812 height 381
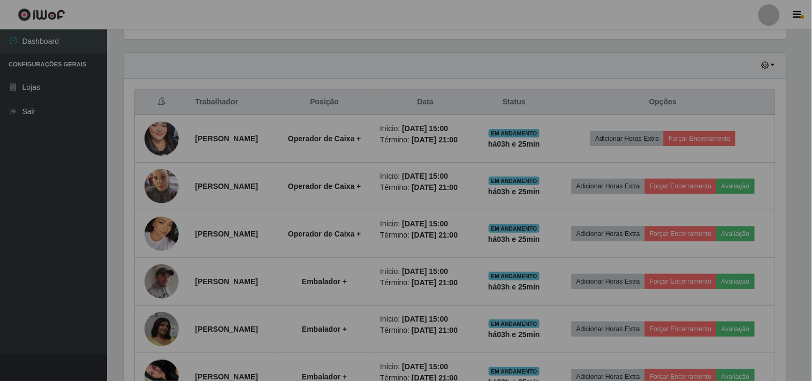
scroll to position [222, 669]
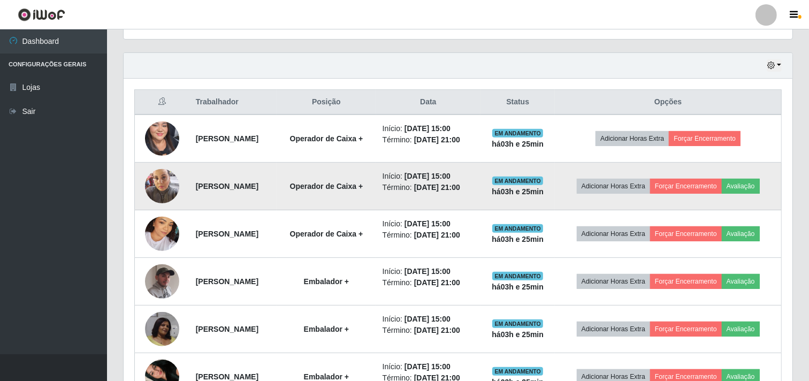
click at [158, 194] on img at bounding box center [162, 185] width 34 height 45
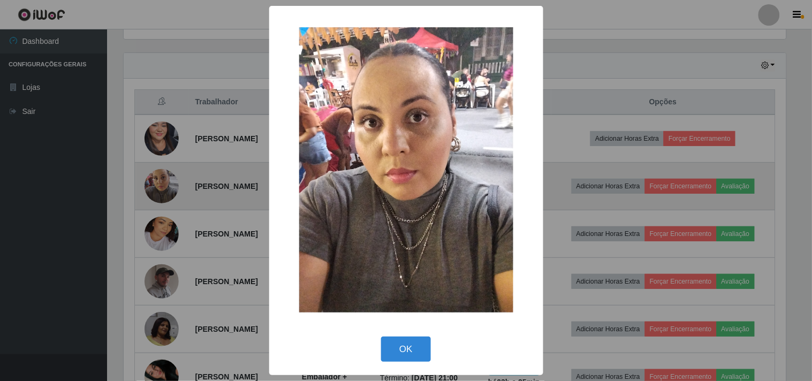
click at [158, 194] on div "× OK Cancel" at bounding box center [406, 190] width 812 height 381
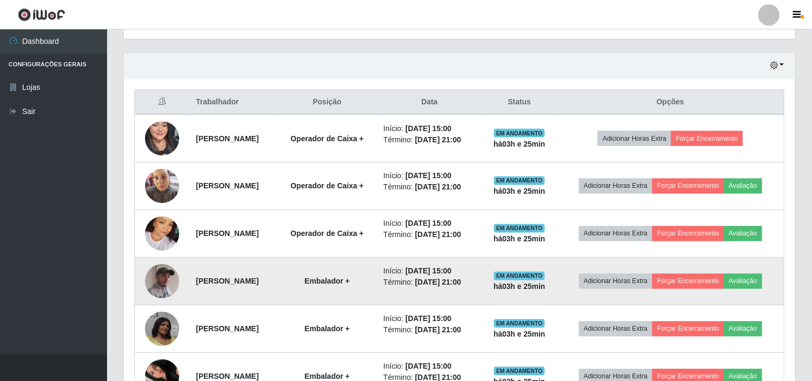
scroll to position [222, 669]
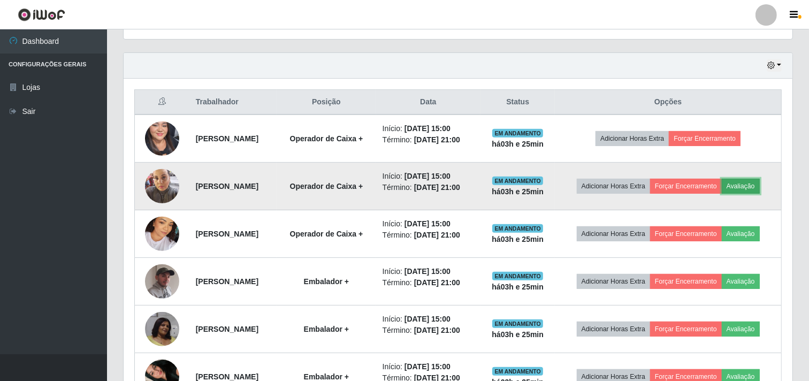
click at [722, 194] on button "Avaliação" at bounding box center [741, 186] width 38 height 15
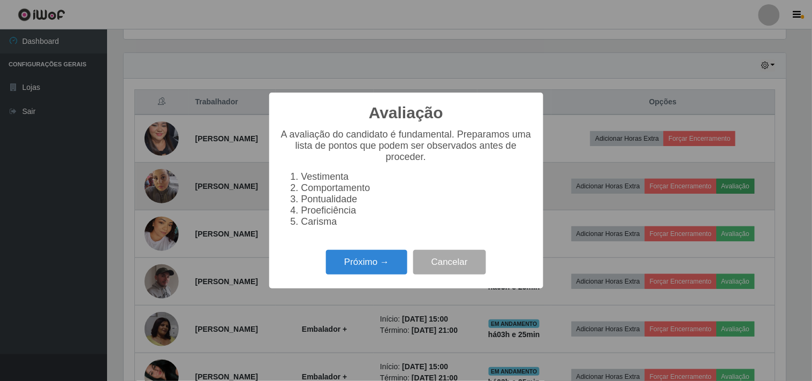
scroll to position [222, 662]
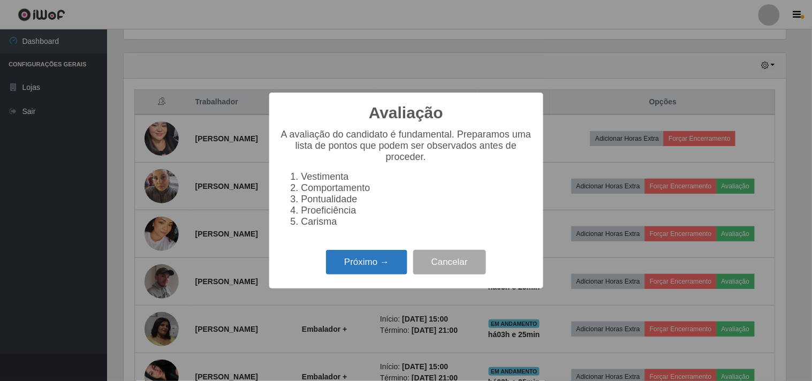
click at [367, 262] on button "Próximo →" at bounding box center [366, 262] width 81 height 25
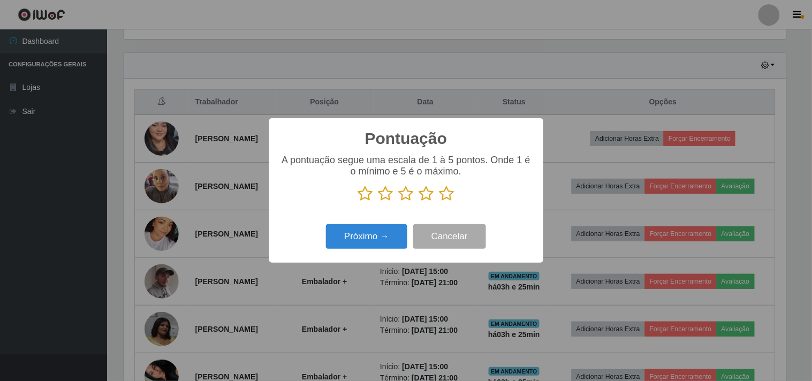
scroll to position [534871, 534430]
click at [453, 195] on icon at bounding box center [446, 194] width 15 height 16
click at [439, 202] on input "radio" at bounding box center [439, 202] width 0 height 0
click at [384, 226] on button "Próximo →" at bounding box center [366, 236] width 81 height 25
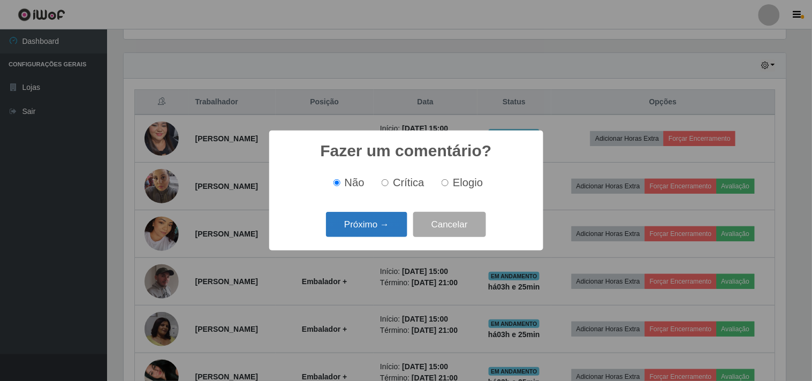
click at [385, 225] on button "Próximo →" at bounding box center [366, 224] width 81 height 25
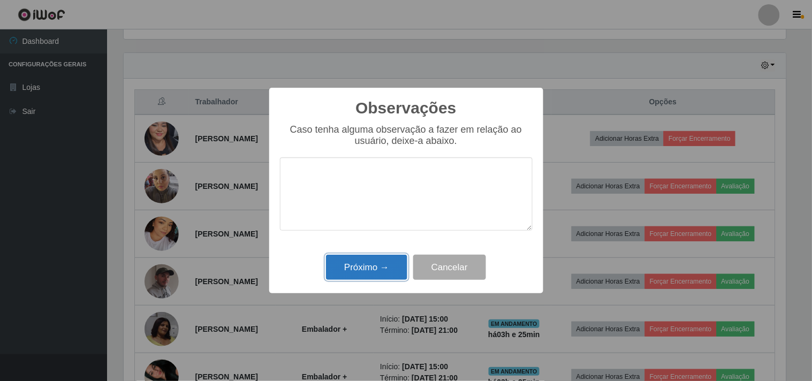
click at [382, 262] on button "Próximo →" at bounding box center [366, 267] width 81 height 25
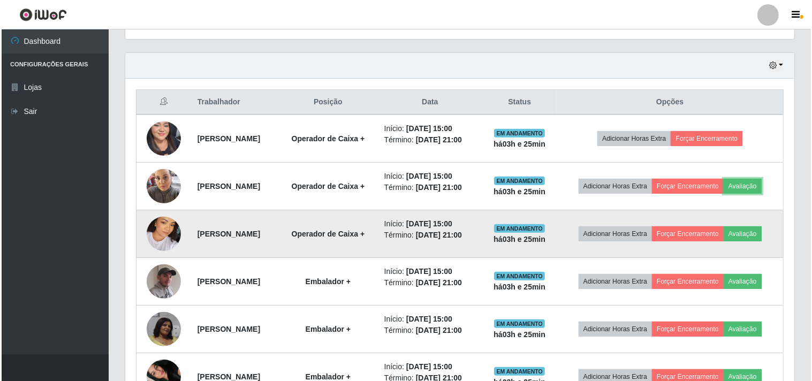
scroll to position [222, 669]
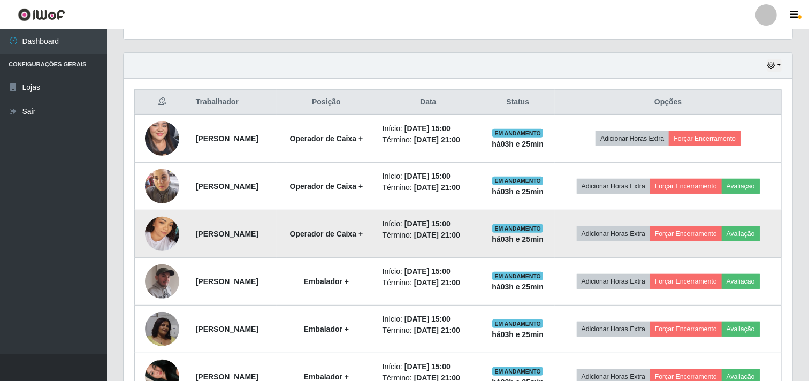
click at [161, 251] on img at bounding box center [162, 233] width 34 height 61
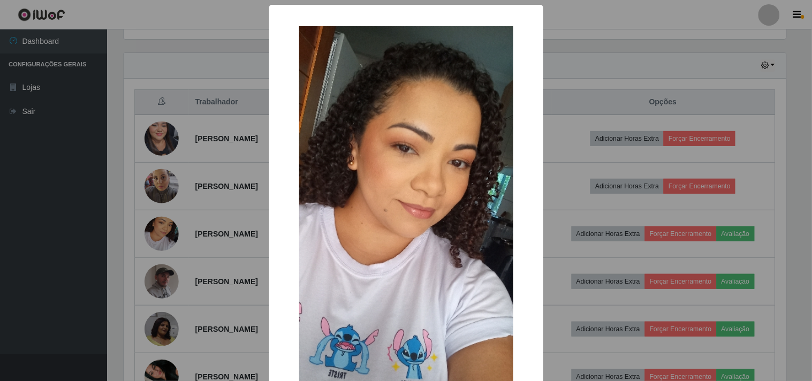
click at [162, 249] on div "× OK Cancel" at bounding box center [406, 190] width 812 height 381
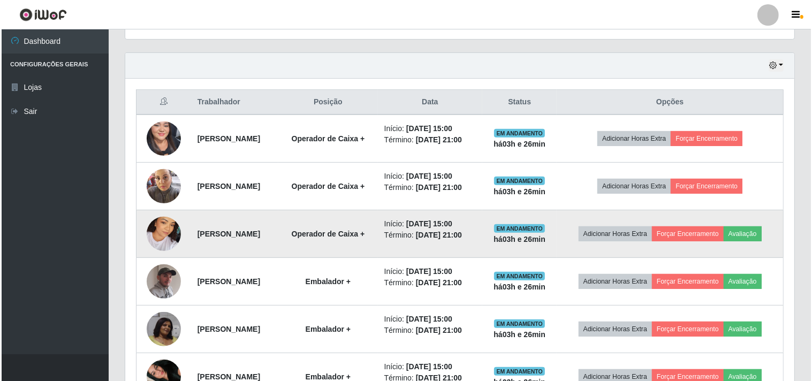
scroll to position [222, 669]
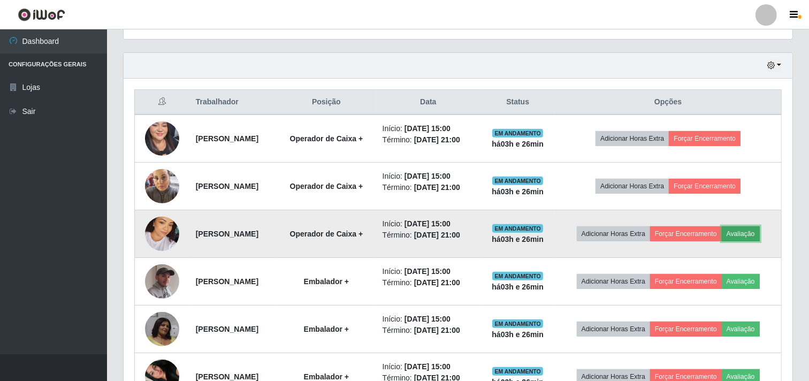
click at [722, 241] on button "Avaliação" at bounding box center [741, 233] width 38 height 15
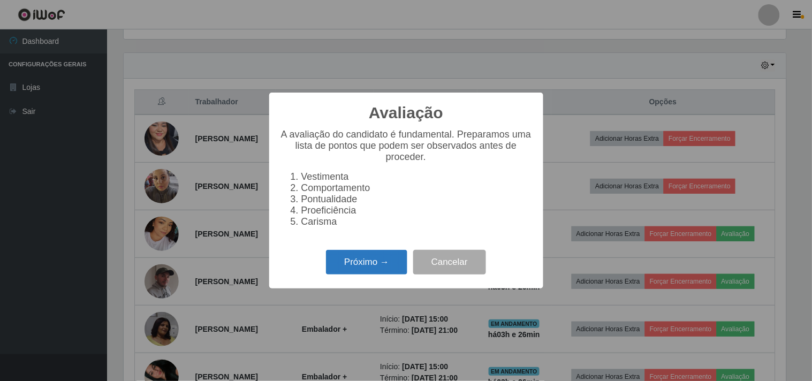
click at [348, 268] on button "Próximo →" at bounding box center [366, 262] width 81 height 25
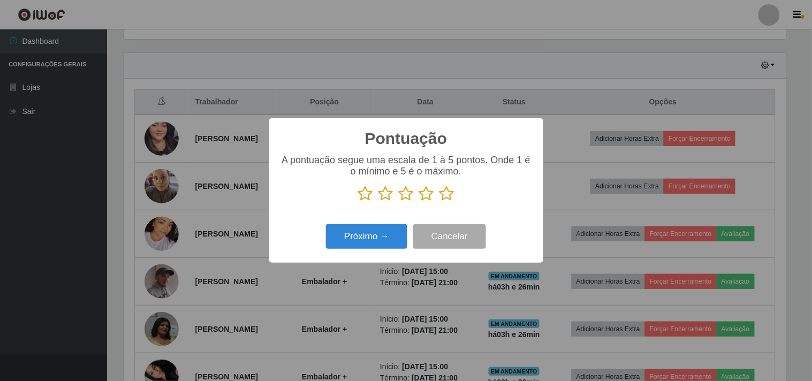
click at [448, 194] on icon at bounding box center [446, 194] width 15 height 16
click at [439, 202] on input "radio" at bounding box center [439, 202] width 0 height 0
click at [372, 228] on button "Próximo →" at bounding box center [366, 236] width 81 height 25
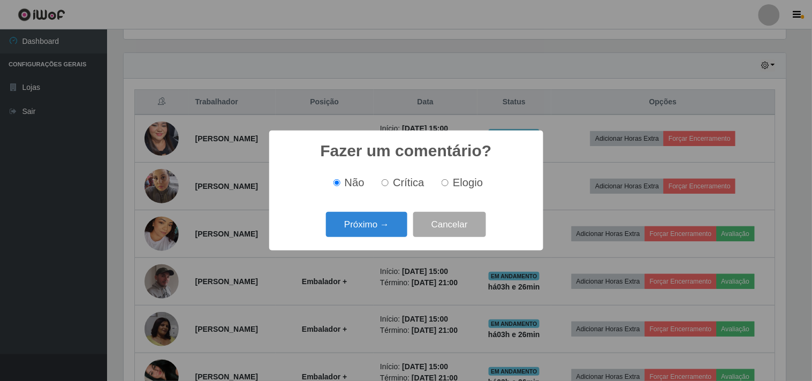
click at [372, 228] on button "Próximo →" at bounding box center [366, 224] width 81 height 25
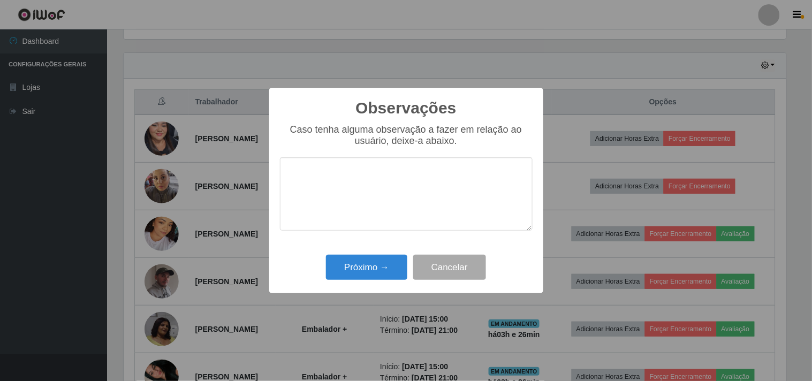
click at [371, 255] on div "Próximo → Cancelar" at bounding box center [406, 267] width 253 height 31
click at [371, 262] on button "Próximo →" at bounding box center [366, 267] width 81 height 25
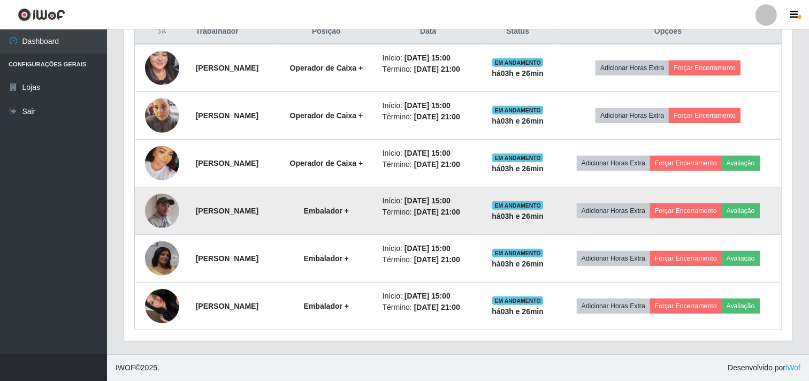
click at [168, 189] on img at bounding box center [162, 210] width 34 height 43
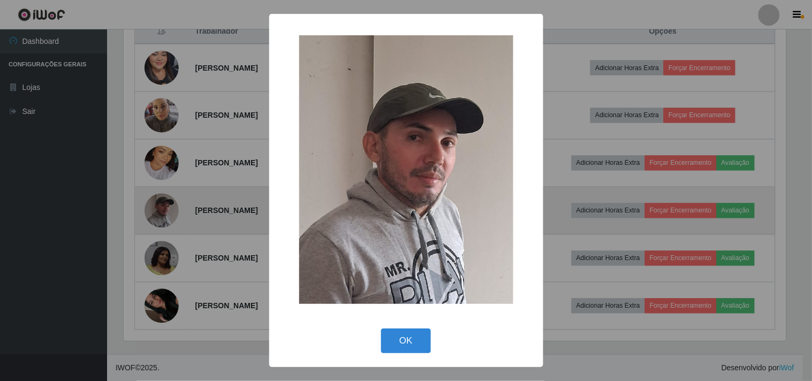
click at [168, 183] on div "× OK Cancel" at bounding box center [406, 190] width 812 height 381
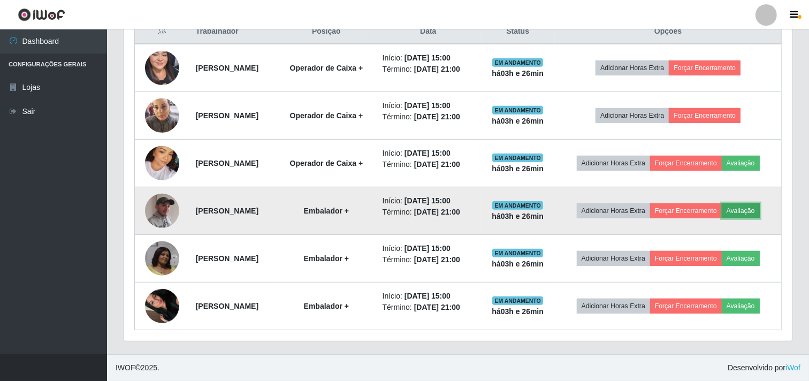
click at [722, 203] on button "Avaliação" at bounding box center [741, 210] width 38 height 15
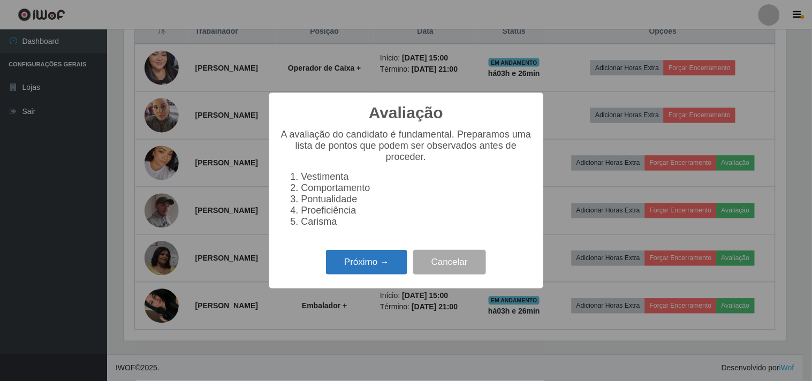
click at [344, 261] on button "Próximo →" at bounding box center [366, 262] width 81 height 25
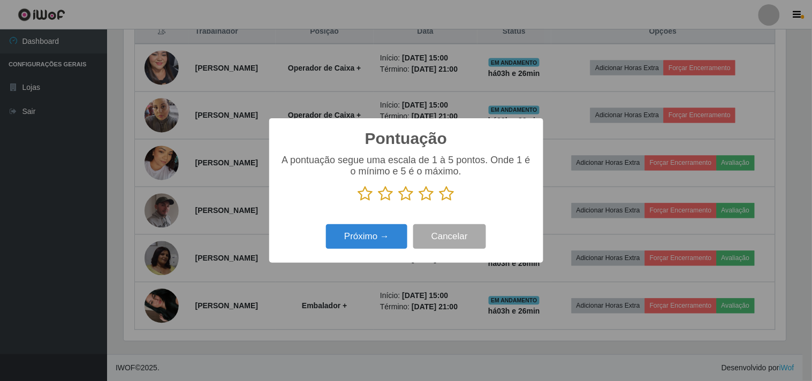
click at [448, 194] on icon at bounding box center [446, 194] width 15 height 16
click at [439, 202] on input "radio" at bounding box center [439, 202] width 0 height 0
click at [400, 228] on button "Próximo →" at bounding box center [366, 236] width 81 height 25
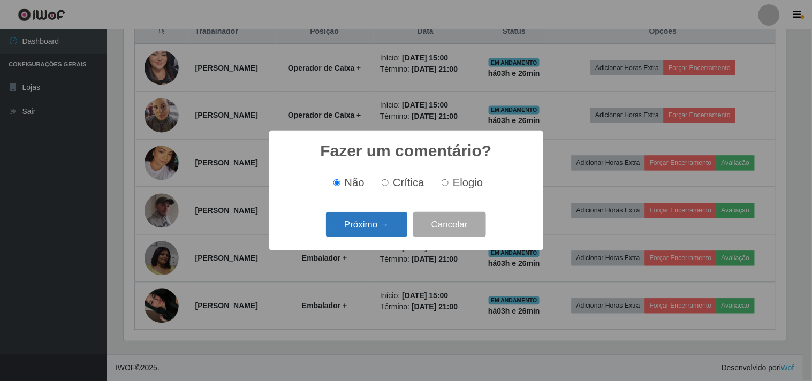
click at [400, 231] on button "Próximo →" at bounding box center [366, 224] width 81 height 25
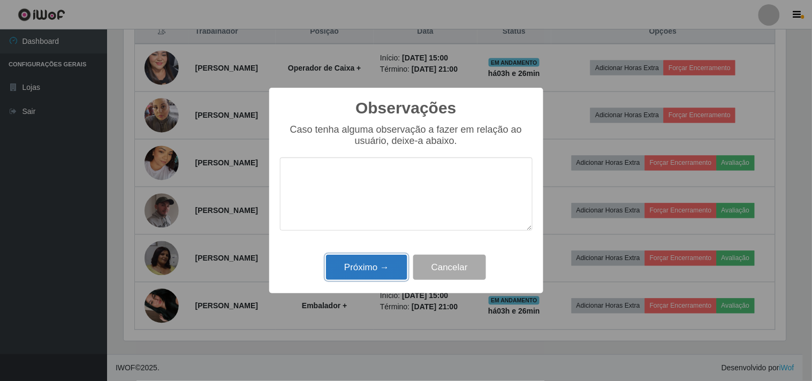
click at [387, 269] on button "Próximo →" at bounding box center [366, 267] width 81 height 25
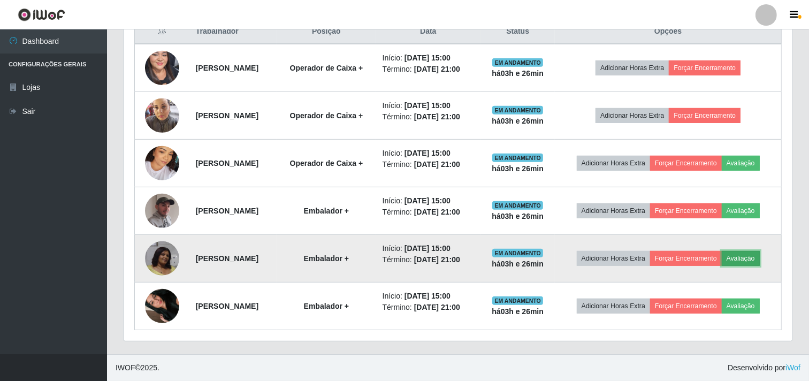
click at [722, 254] on button "Avaliação" at bounding box center [741, 258] width 38 height 15
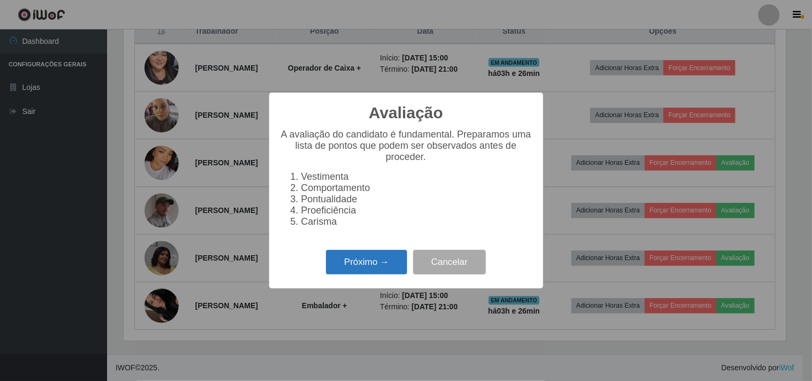
click at [375, 269] on button "Próximo →" at bounding box center [366, 262] width 81 height 25
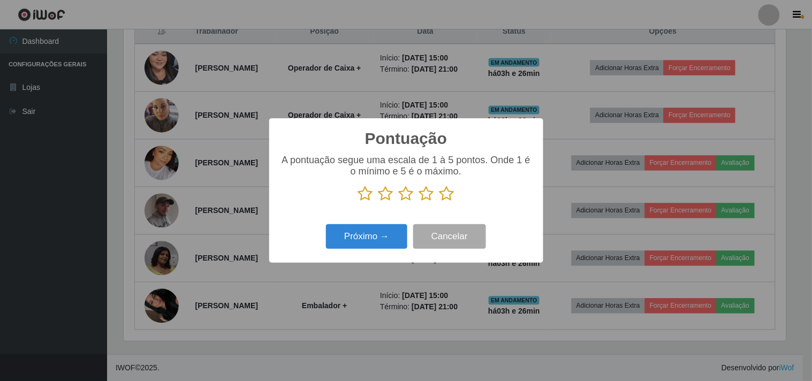
click at [456, 199] on p at bounding box center [406, 194] width 253 height 16
click at [448, 200] on icon at bounding box center [446, 194] width 15 height 16
click at [439, 202] on input "radio" at bounding box center [439, 202] width 0 height 0
click at [392, 236] on button "Próximo →" at bounding box center [366, 236] width 81 height 25
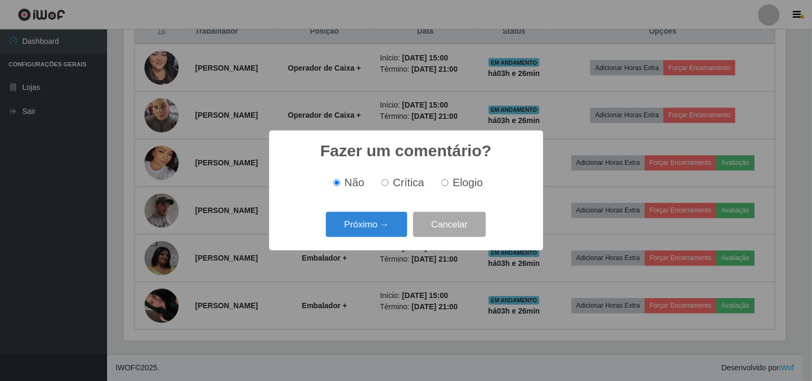
drag, startPoint x: 467, startPoint y: 182, endPoint x: 451, endPoint y: 193, distance: 18.9
click at [467, 182] on span "Elogio" at bounding box center [468, 183] width 30 height 12
click at [448, 182] on input "Elogio" at bounding box center [444, 182] width 7 height 7
radio input "true"
click at [389, 221] on button "Próximo →" at bounding box center [366, 224] width 81 height 25
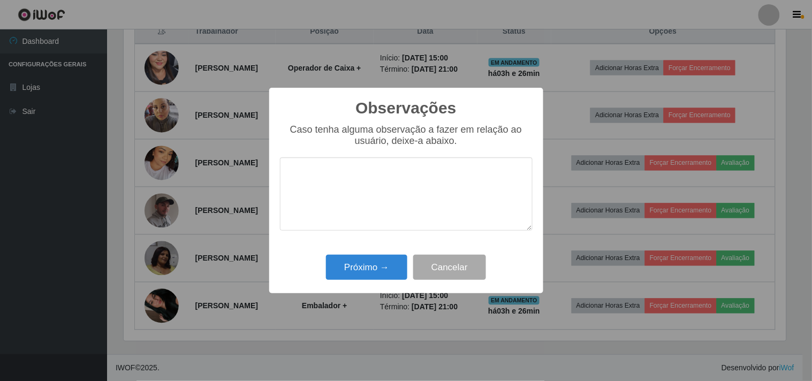
click at [394, 207] on textarea at bounding box center [406, 193] width 253 height 73
type textarea "A"
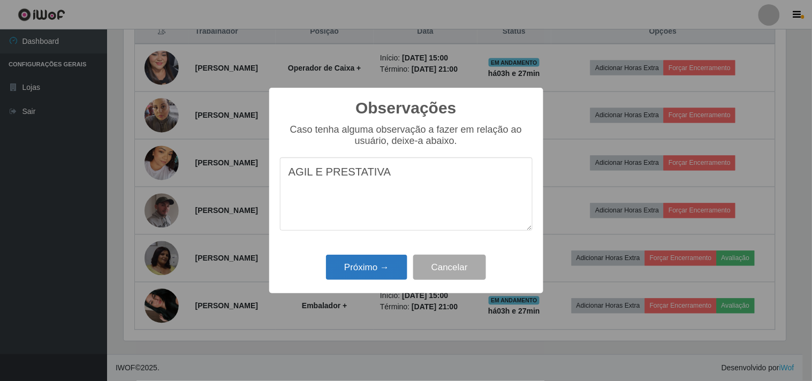
type textarea "AGIL E PRESTATIVA"
click at [363, 269] on button "Próximo →" at bounding box center [366, 267] width 81 height 25
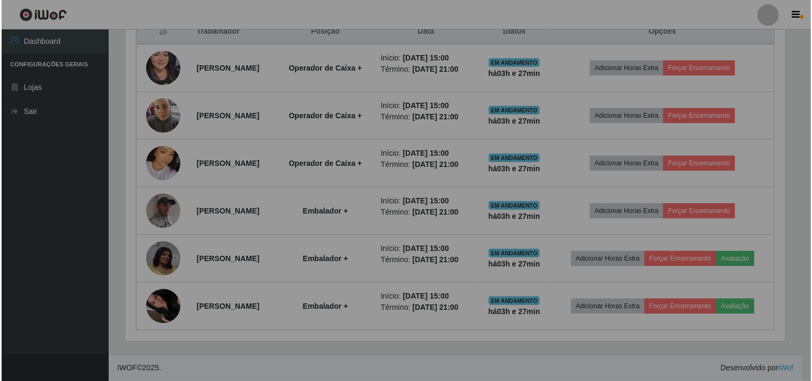
scroll to position [222, 669]
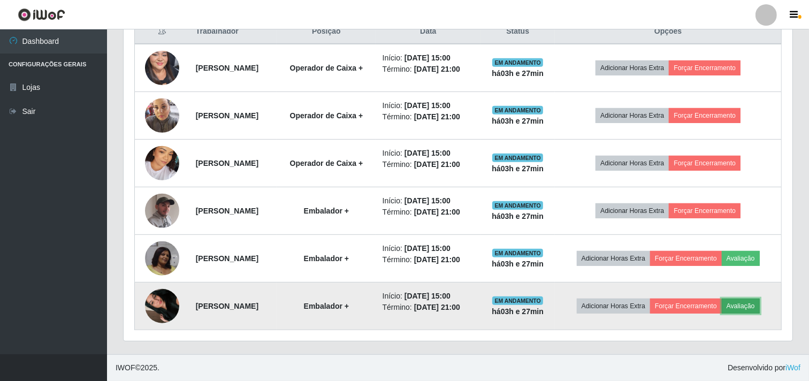
click at [722, 311] on button "Avaliação" at bounding box center [741, 306] width 38 height 15
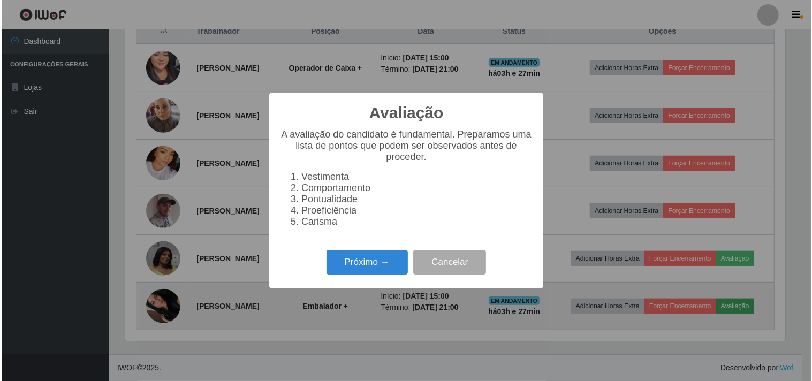
scroll to position [222, 662]
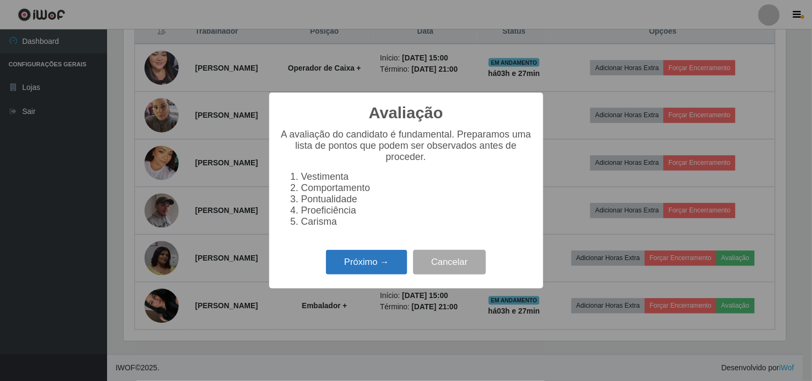
click at [367, 264] on button "Próximo →" at bounding box center [366, 262] width 81 height 25
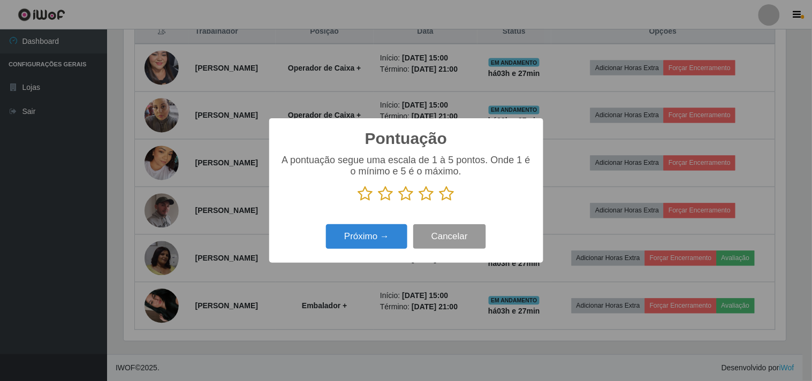
scroll to position [534871, 534430]
click at [448, 192] on icon at bounding box center [446, 194] width 15 height 16
click at [439, 202] on input "radio" at bounding box center [439, 202] width 0 height 0
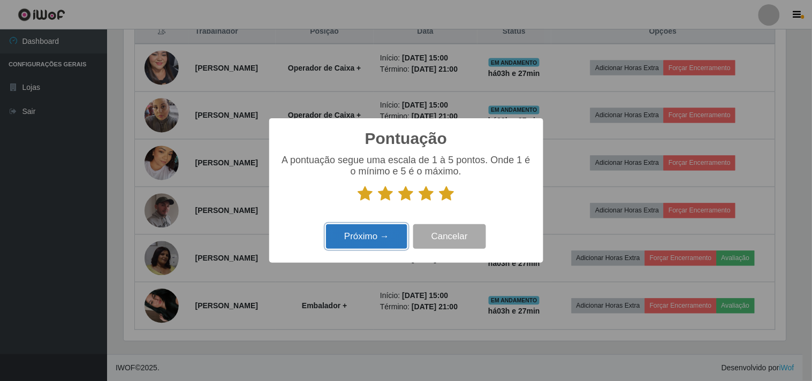
click at [370, 237] on button "Próximo →" at bounding box center [366, 236] width 81 height 25
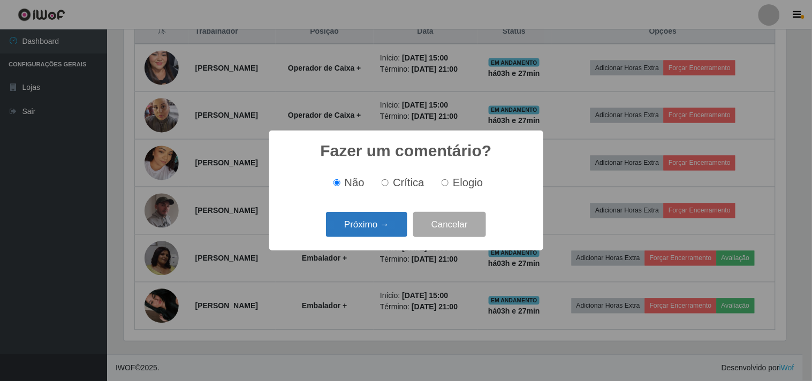
click at [378, 220] on button "Próximo →" at bounding box center [366, 224] width 81 height 25
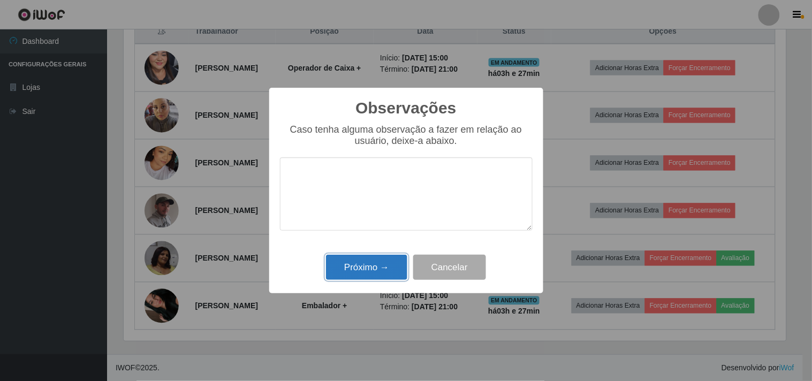
click at [372, 263] on button "Próximo →" at bounding box center [366, 267] width 81 height 25
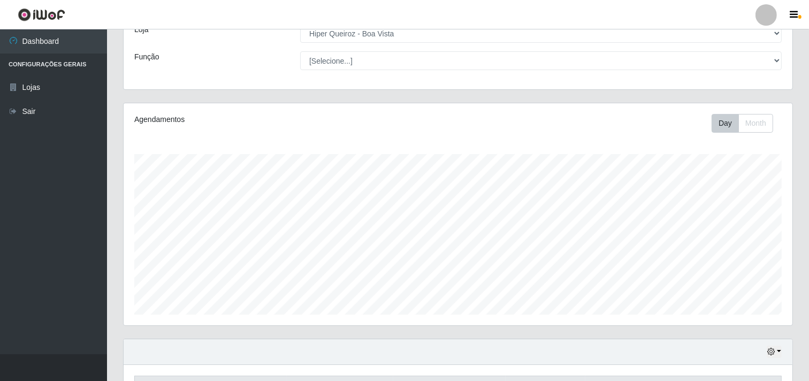
scroll to position [0, 0]
